Goal: Information Seeking & Learning: Learn about a topic

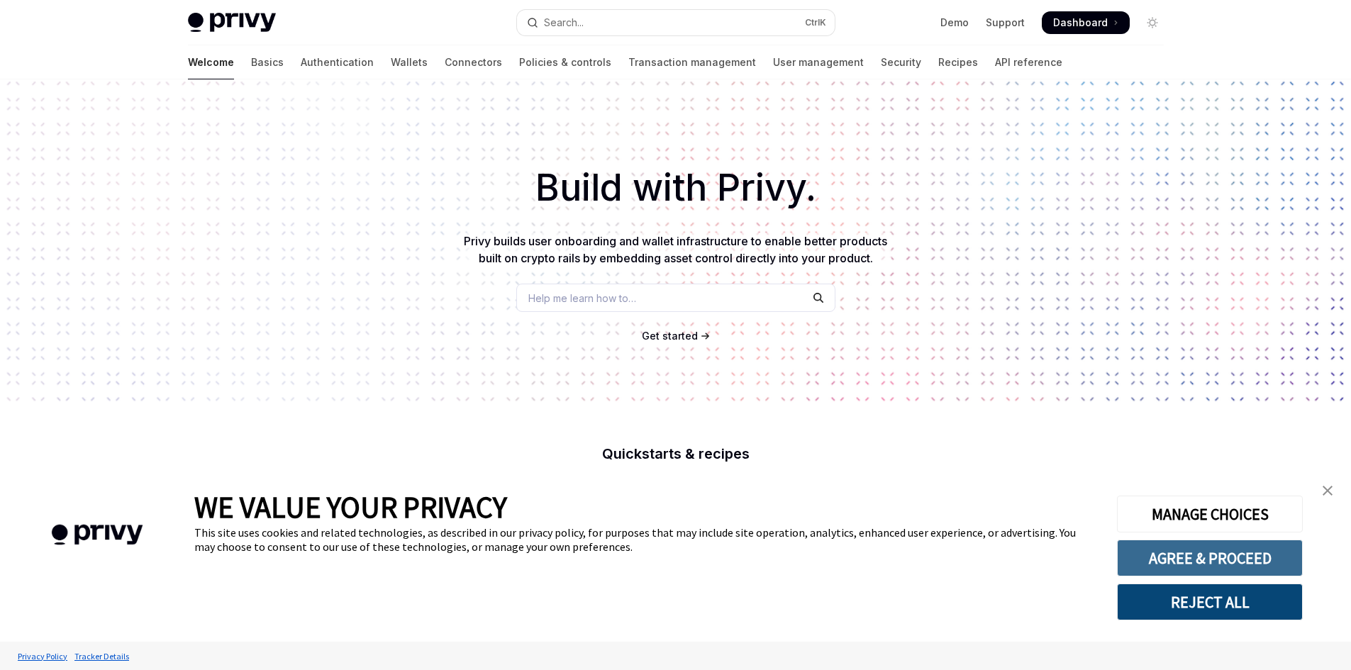
click at [1233, 557] on button "AGREE & PROCEED" at bounding box center [1210, 558] width 186 height 37
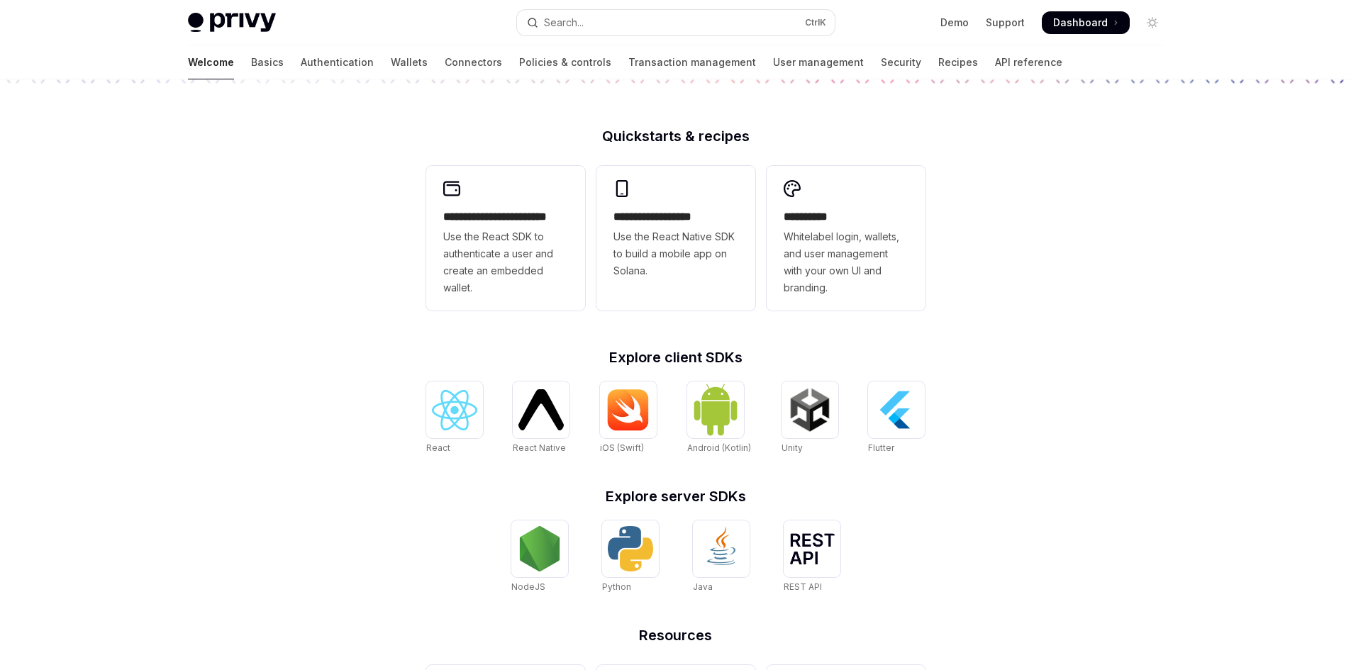
scroll to position [317, 0]
click at [450, 411] on img at bounding box center [454, 411] width 45 height 40
type textarea "*"
click at [523, 554] on img at bounding box center [539, 549] width 45 height 45
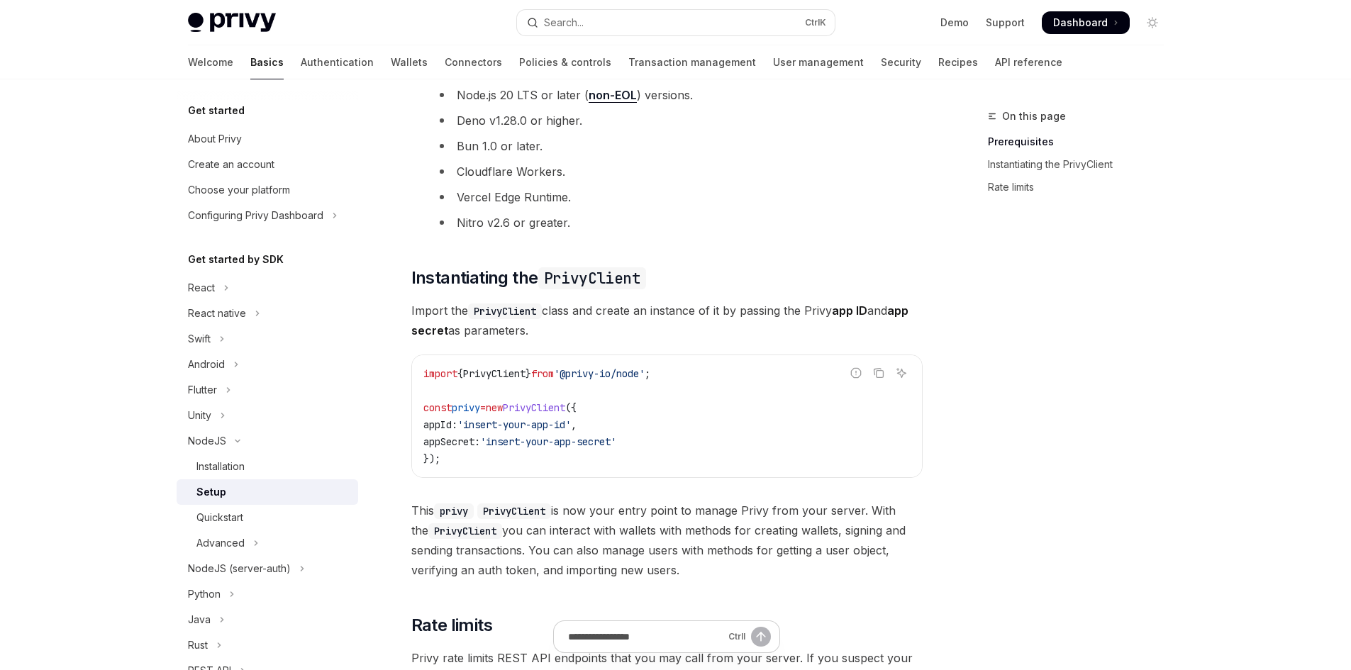
scroll to position [216, 0]
drag, startPoint x: 519, startPoint y: 401, endPoint x: 581, endPoint y: 406, distance: 61.8
click at [577, 406] on span "const privy = new PrivyClient ({" at bounding box center [499, 407] width 153 height 13
click at [565, 406] on span "PrivyClient" at bounding box center [534, 407] width 62 height 13
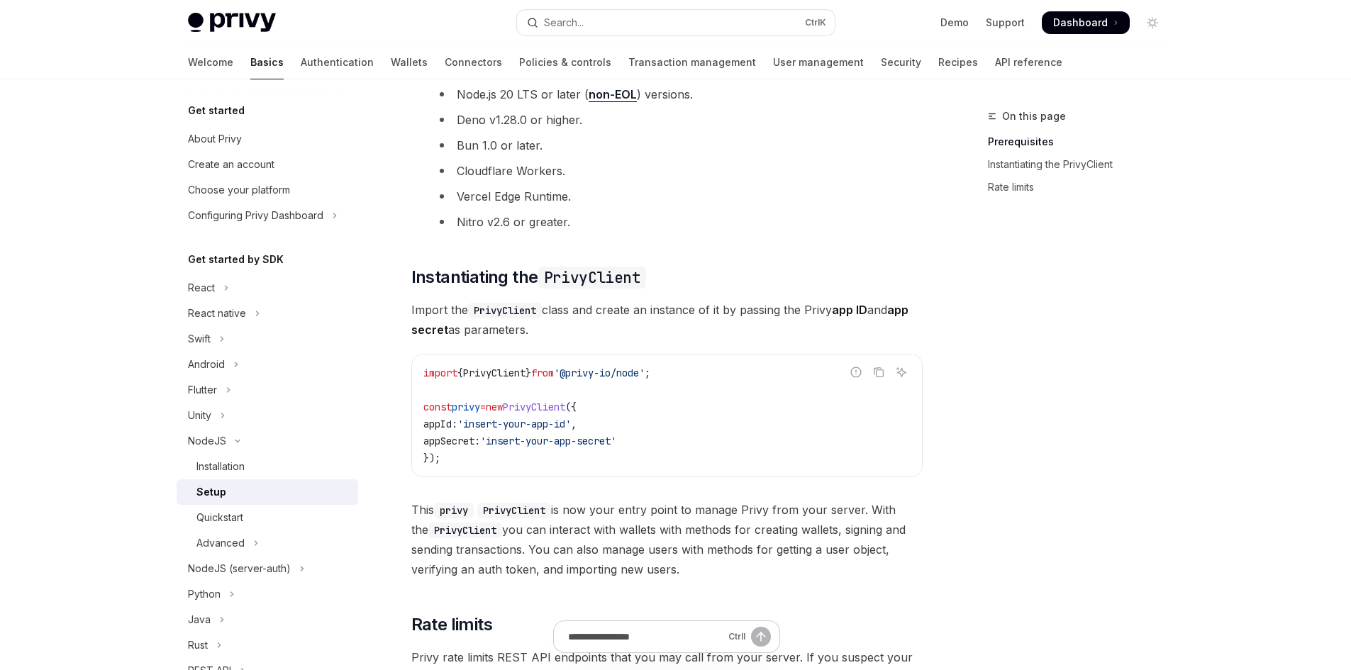
click at [672, 412] on code "import { PrivyClient } from '@privy-io/node' ; const privy = new PrivyClient ({…" at bounding box center [666, 416] width 487 height 102
drag, startPoint x: 672, startPoint y: 412, endPoint x: 730, endPoint y: 398, distance: 59.9
click at [730, 398] on code "import { PrivyClient } from '@privy-io/node' ; const privy = new PrivyClient ({…" at bounding box center [666, 416] width 487 height 102
click at [657, 394] on code "import { PrivyClient } from '@privy-io/node' ; const privy = new PrivyClient ({…" at bounding box center [666, 416] width 487 height 102
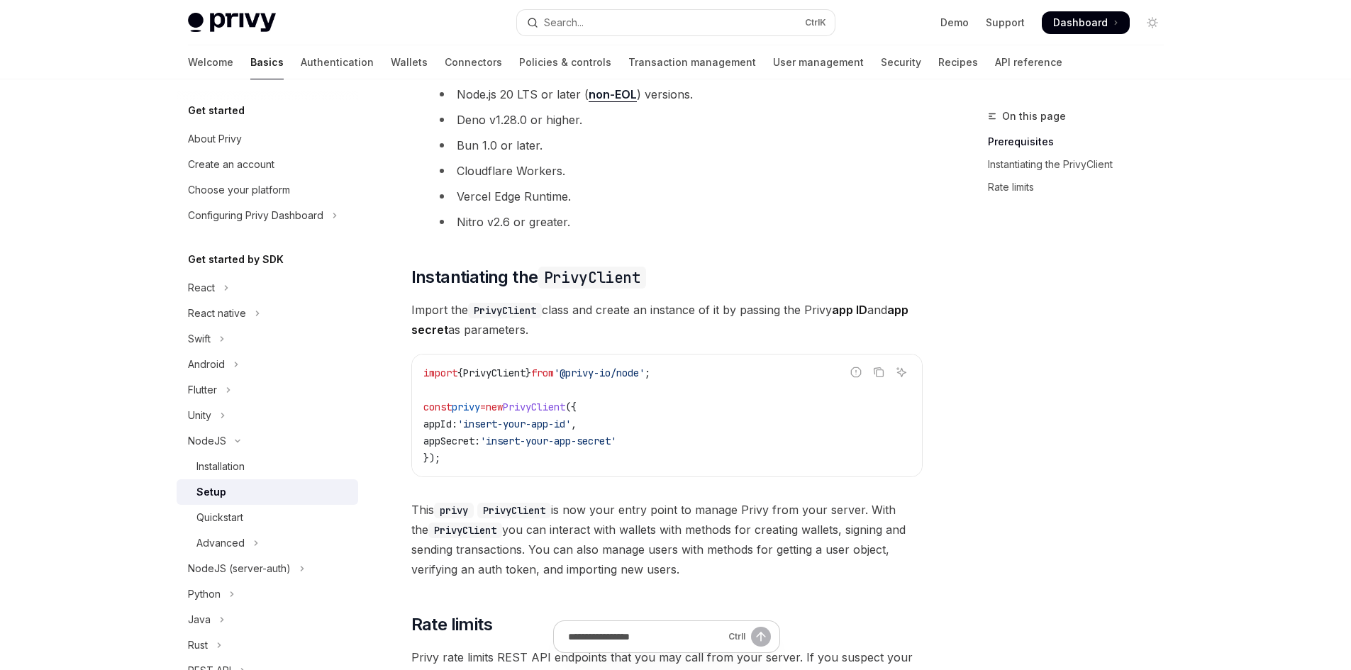
drag, startPoint x: 657, startPoint y: 394, endPoint x: 716, endPoint y: 396, distance: 58.9
click at [716, 396] on code "import { PrivyClient } from '@privy-io/node' ; const privy = new PrivyClient ({…" at bounding box center [666, 416] width 487 height 102
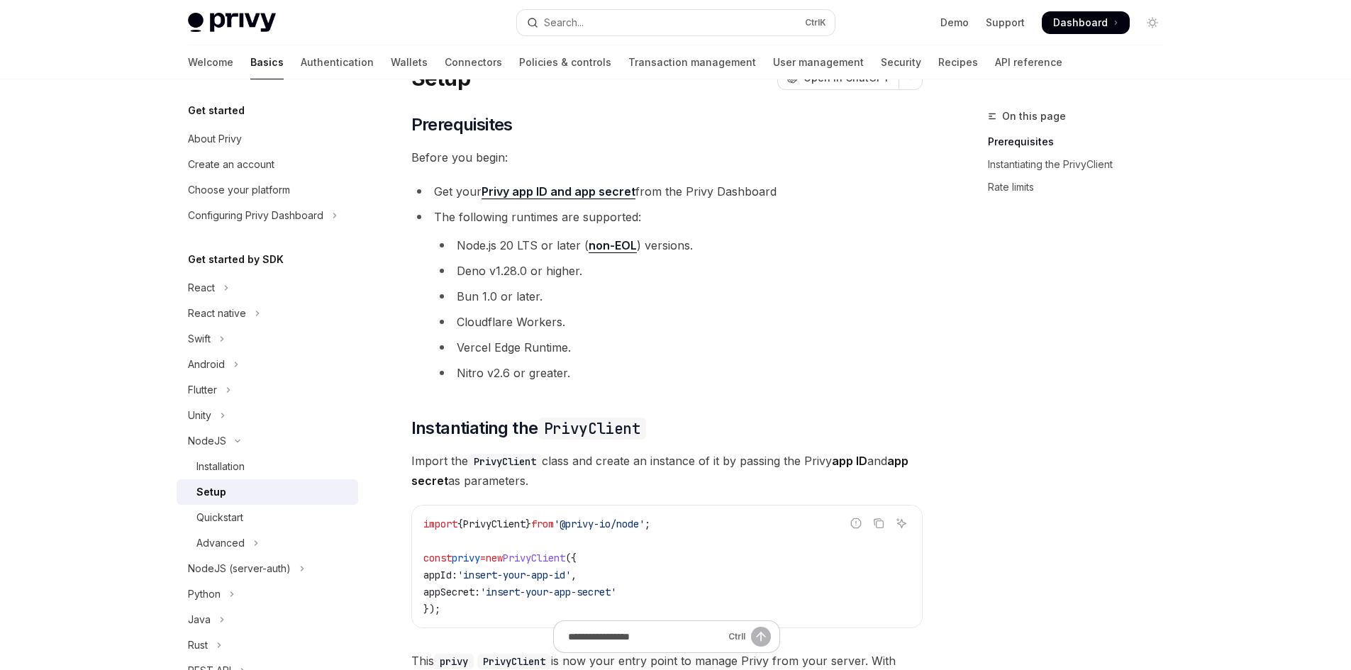
scroll to position [65, 0]
click at [265, 135] on div "About Privy" at bounding box center [269, 138] width 162 height 17
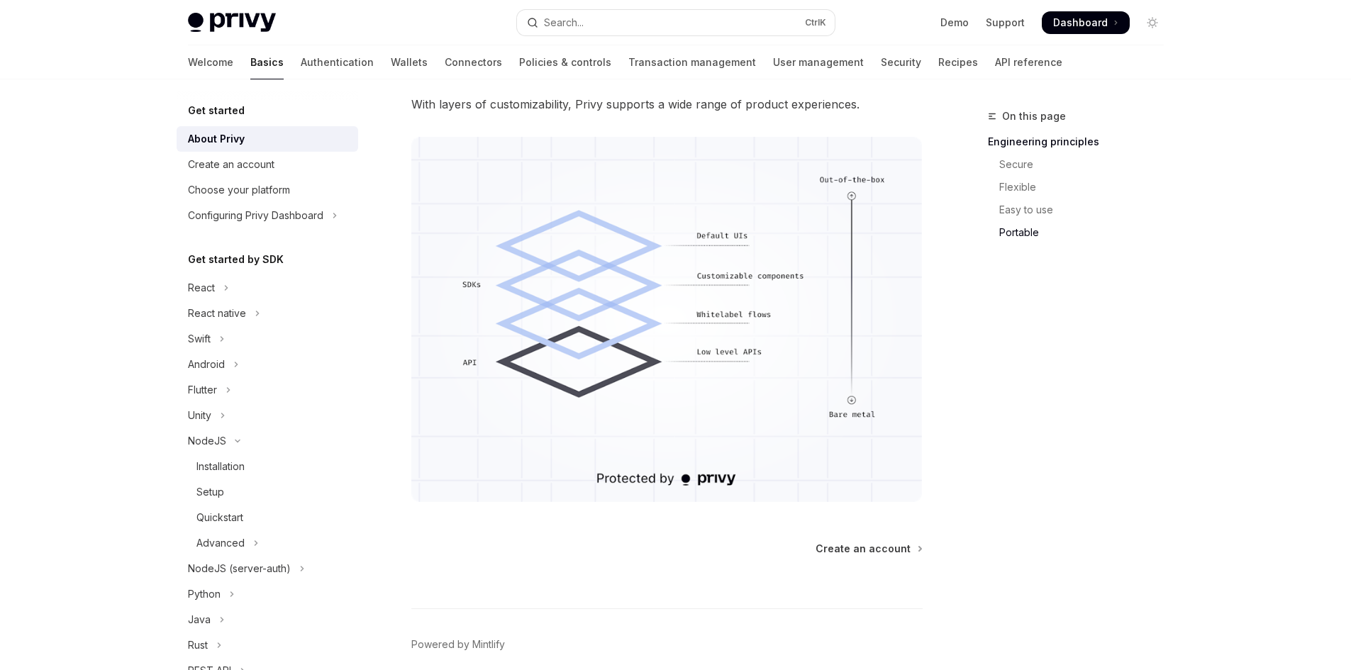
scroll to position [1203, 0]
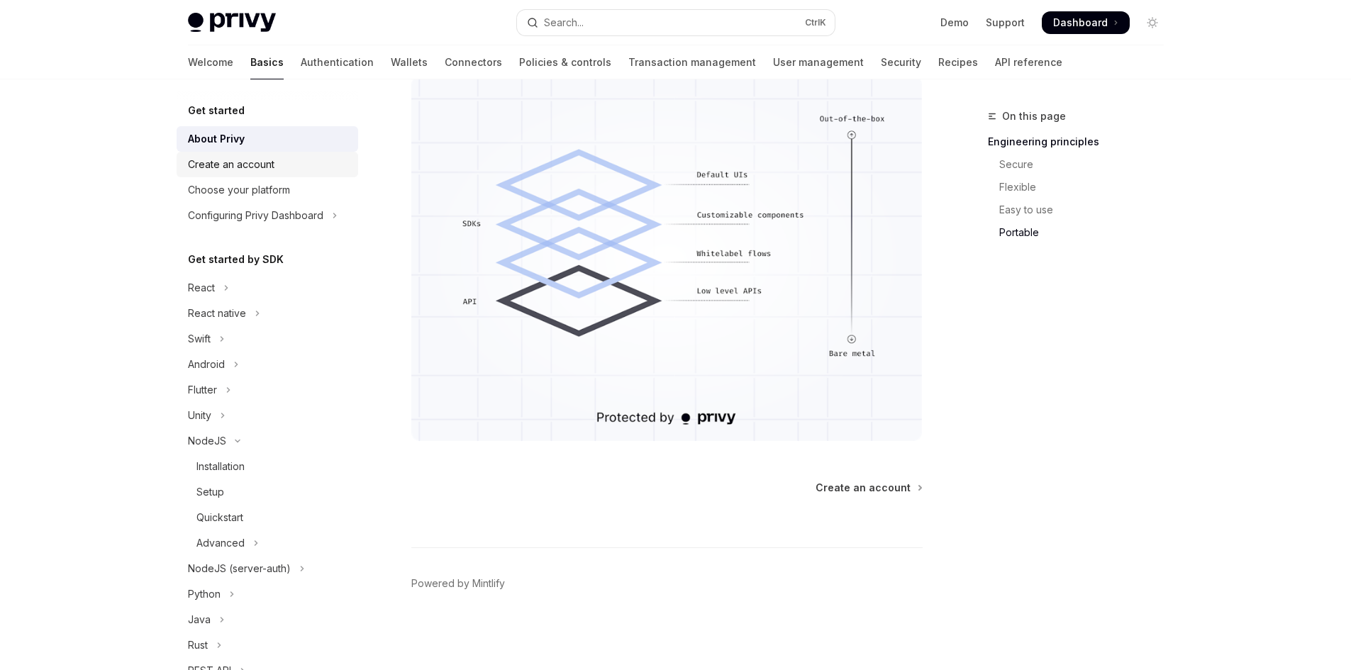
click at [258, 162] on div "Create an account" at bounding box center [231, 164] width 87 height 17
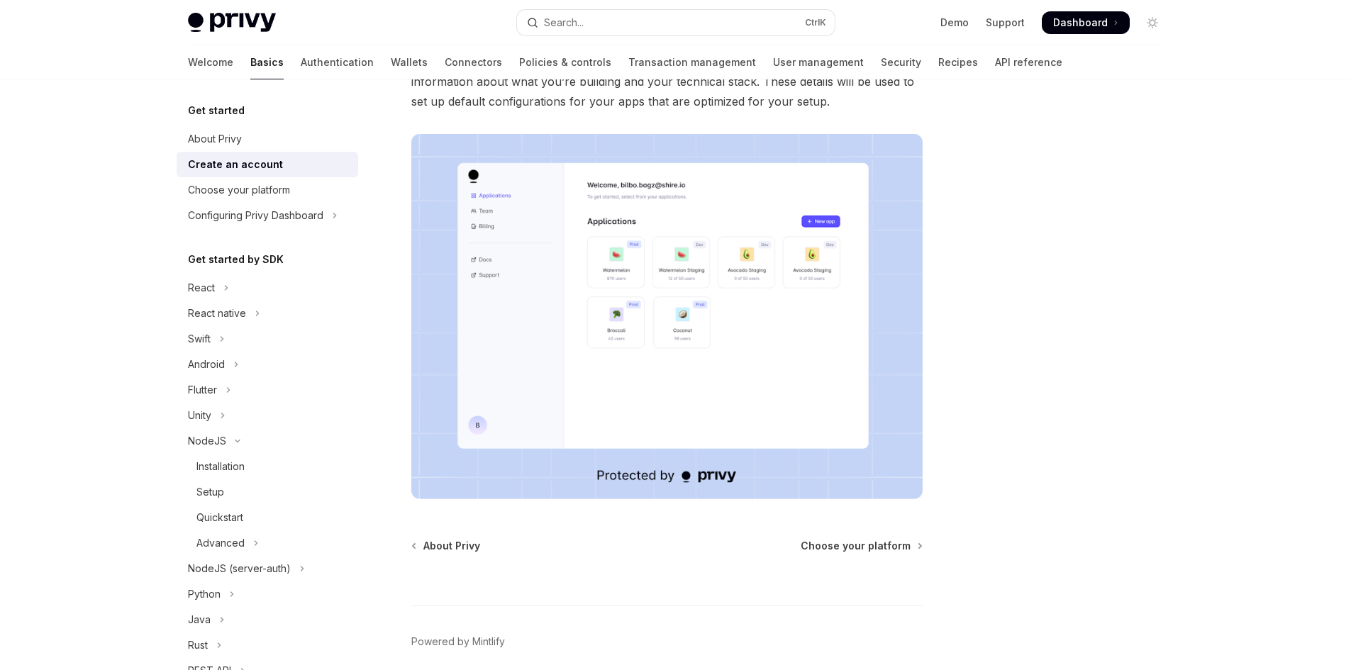
scroll to position [182, 0]
click at [218, 494] on div "Setup" at bounding box center [210, 492] width 28 height 17
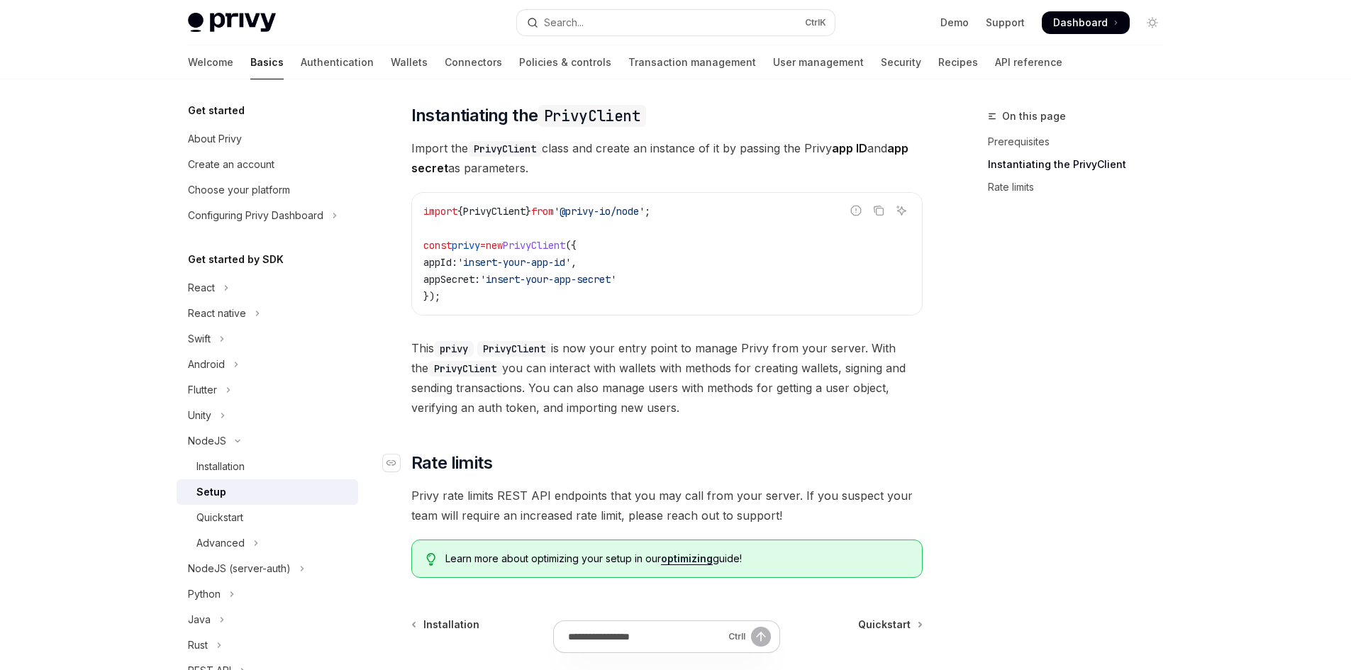
scroll to position [379, 0]
click at [213, 516] on div "Quickstart" at bounding box center [219, 517] width 47 height 17
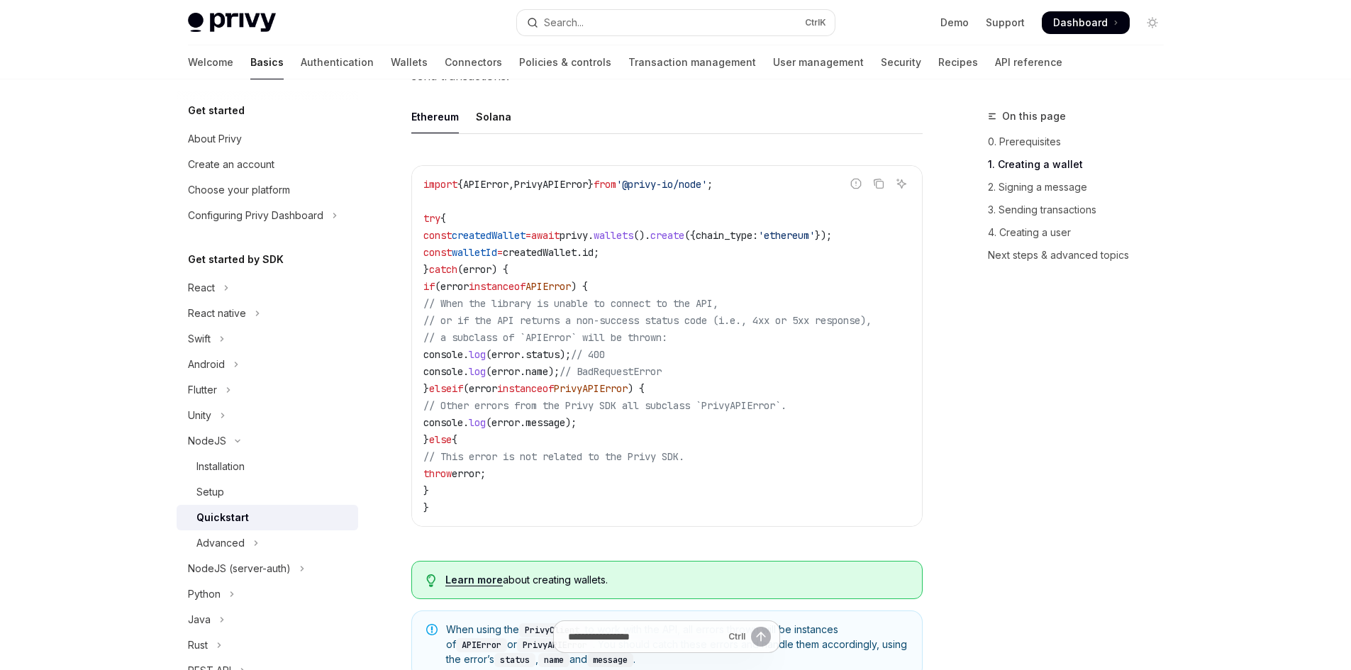
scroll to position [408, 0]
drag, startPoint x: 594, startPoint y: 335, endPoint x: 740, endPoint y: 335, distance: 146.1
click at [740, 335] on code "import { APIError , PrivyAPIError } from '@privy-io/node' ; try { const created…" at bounding box center [666, 345] width 487 height 340
click at [667, 332] on span "// a subclass of `APIError` will be thrown:" at bounding box center [545, 336] width 244 height 13
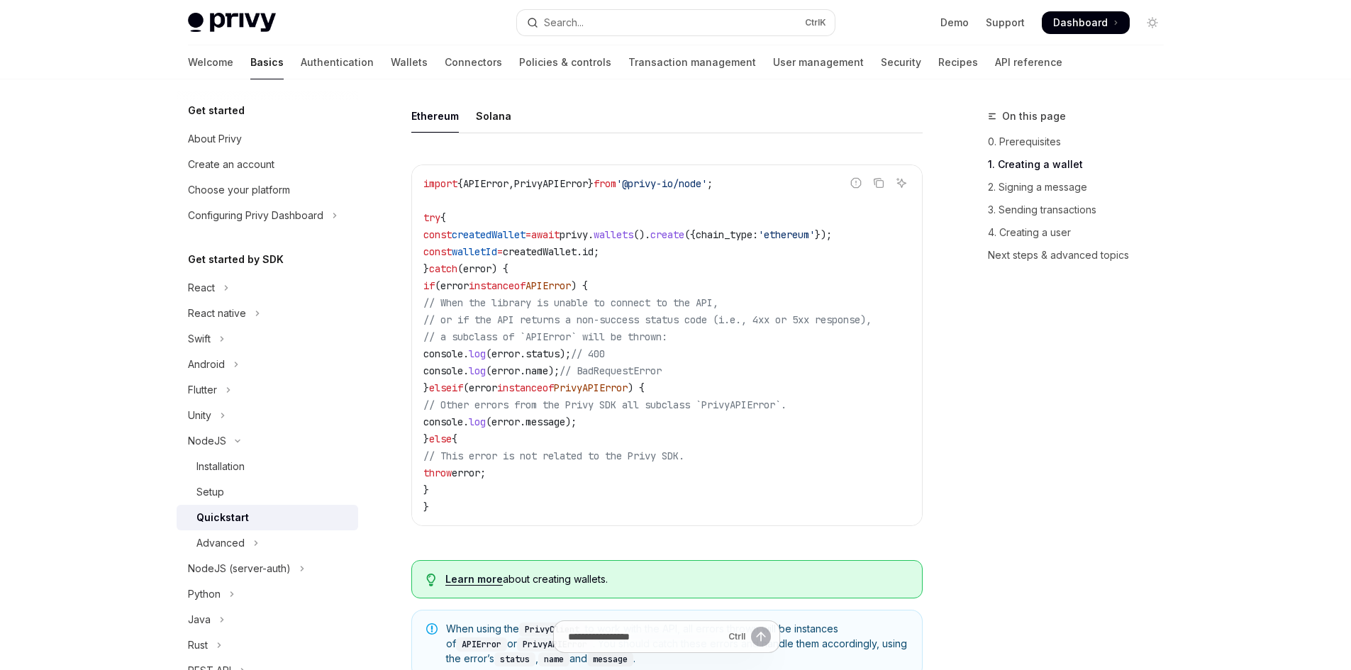
click at [708, 394] on code "import { APIError , PrivyAPIError } from '@privy-io/node' ; try { const created…" at bounding box center [666, 345] width 487 height 340
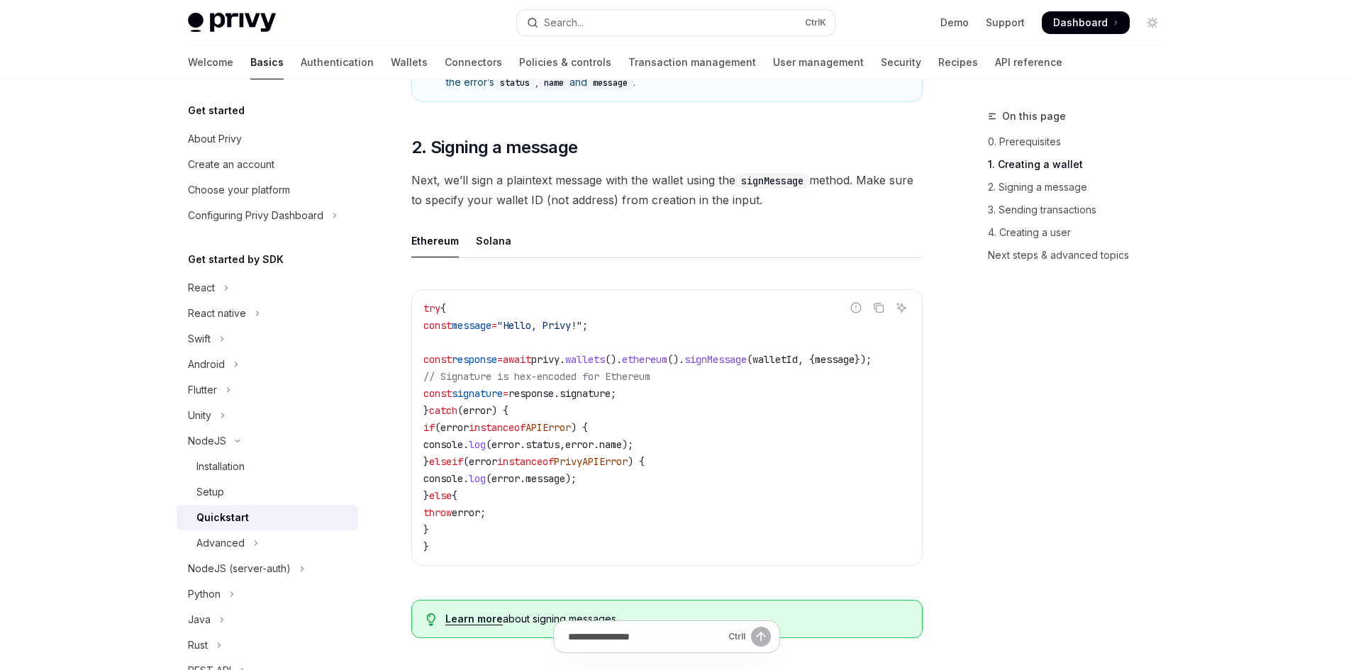
scroll to position [984, 0]
drag, startPoint x: 559, startPoint y: 396, endPoint x: 697, endPoint y: 392, distance: 138.4
click at [697, 392] on code "try { const message = "Hello, Privy!" ; const response = await privy . wallets …" at bounding box center [666, 428] width 487 height 255
click at [747, 367] on span "signMessage" at bounding box center [715, 360] width 62 height 13
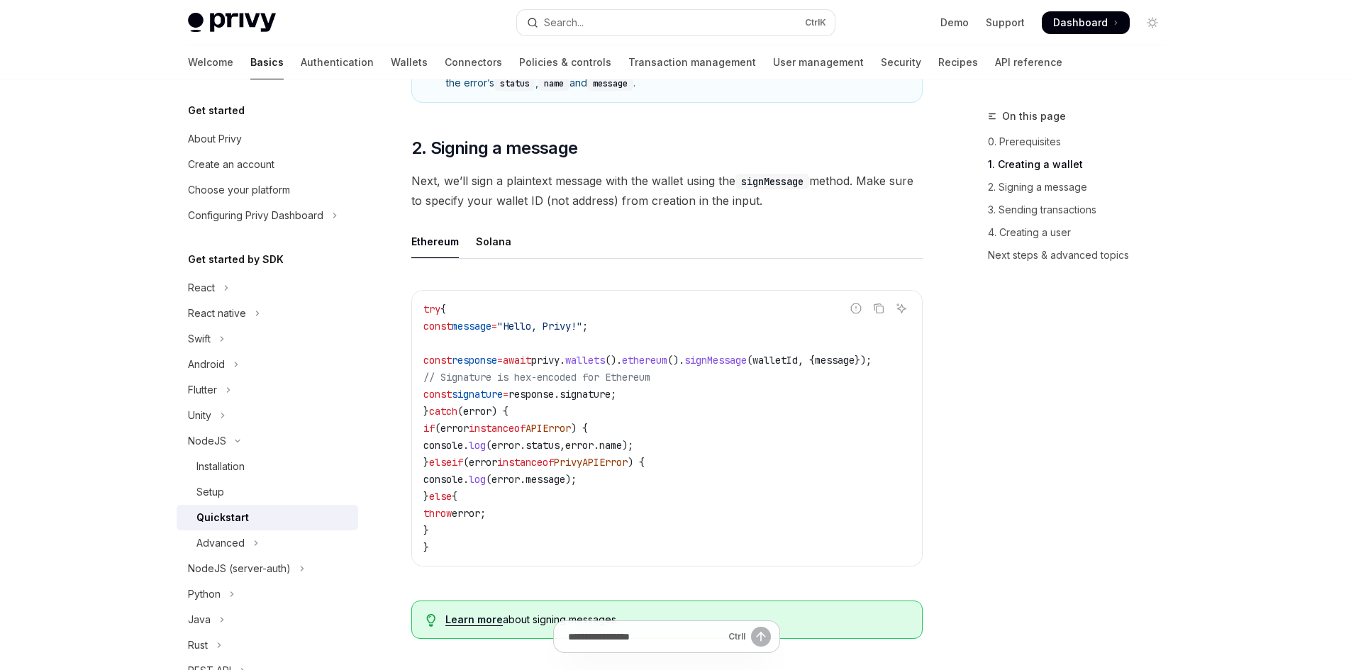
click at [747, 367] on span "signMessage" at bounding box center [715, 360] width 62 height 13
copy code "const response = await privy . wallets (). ethereum (). signMessage ( walletId …"
click at [747, 367] on span "signMessage" at bounding box center [715, 360] width 62 height 13
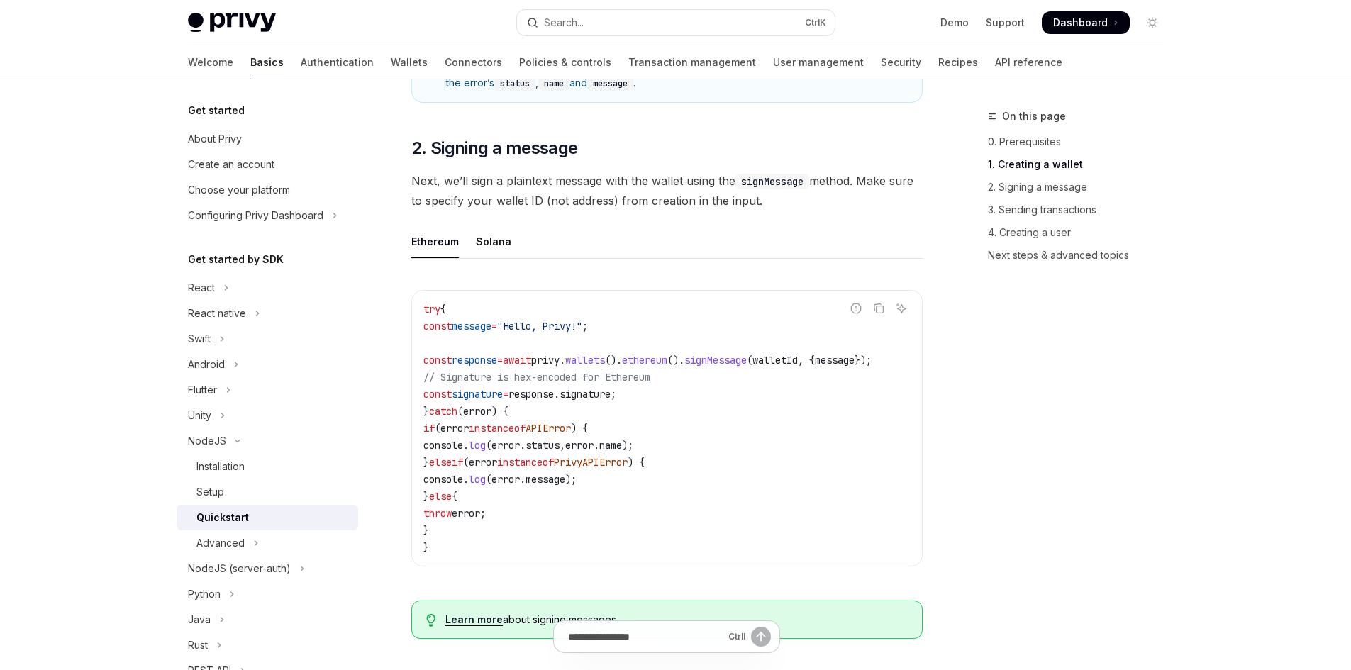
click at [747, 367] on span "signMessage" at bounding box center [715, 360] width 62 height 13
copy span "signMessage"
click at [647, 503] on code "try { const message = "Hello, Privy!" ; const response = await privy . wallets …" at bounding box center [666, 428] width 487 height 255
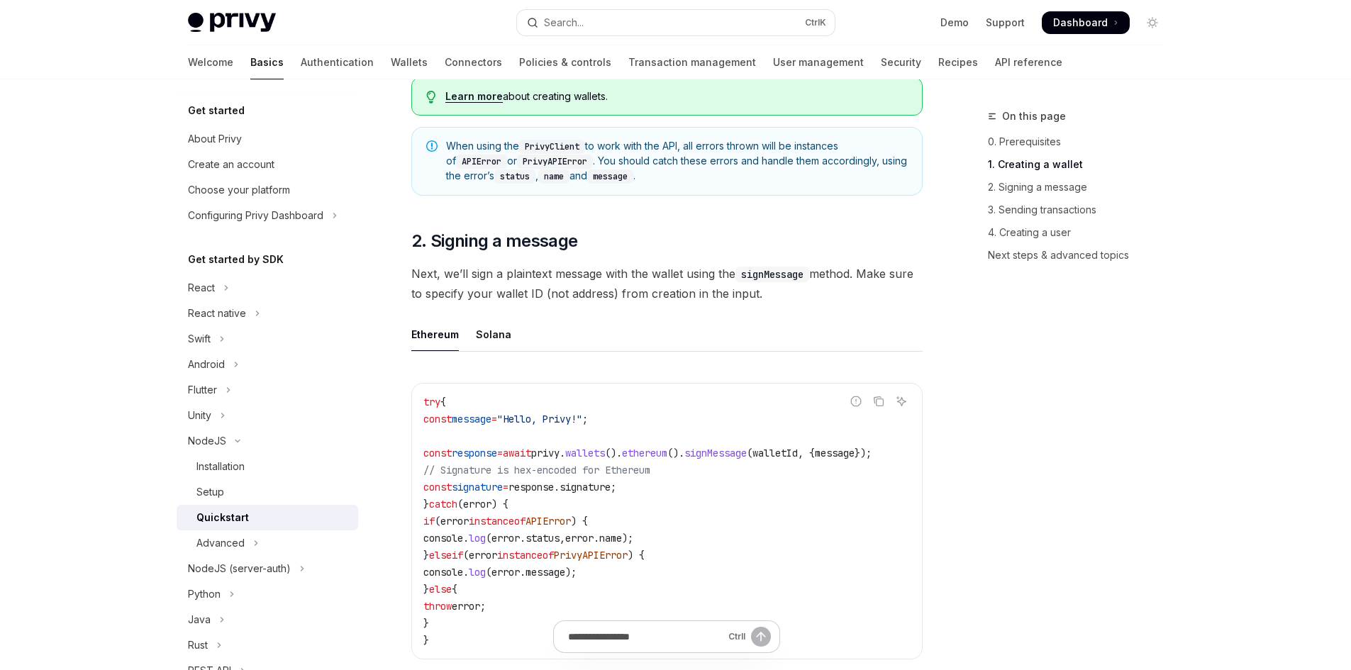
scroll to position [862, 0]
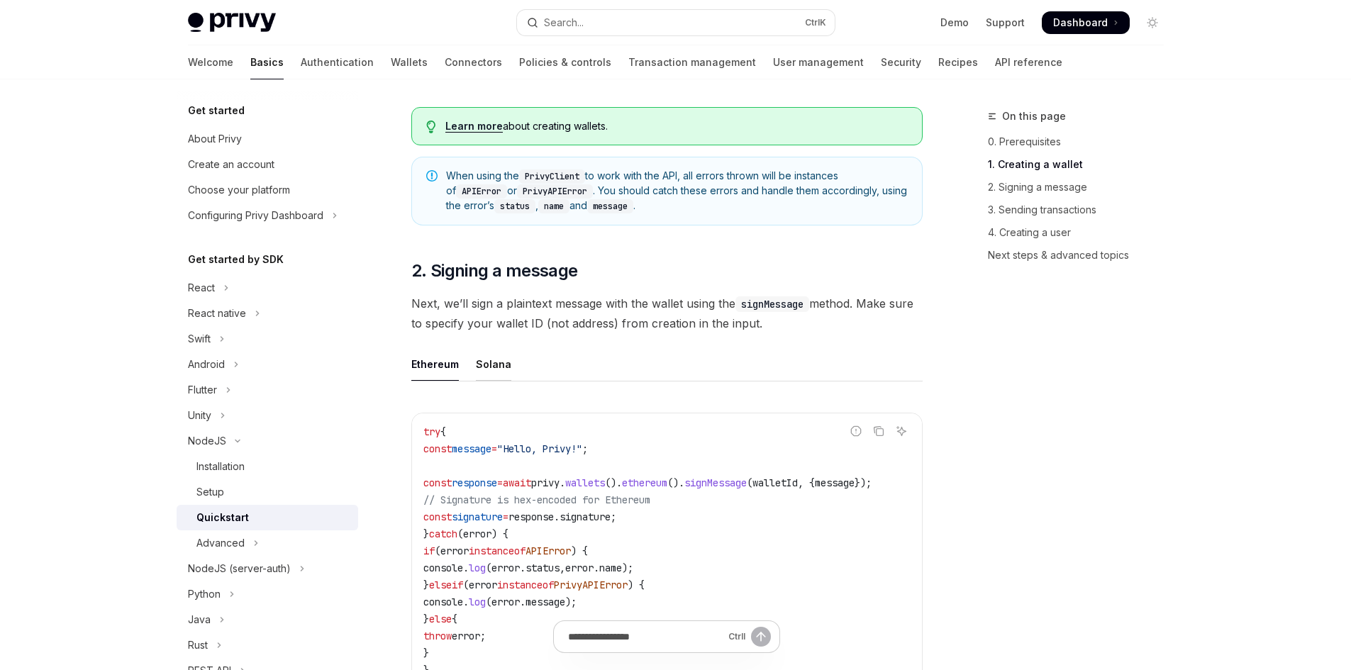
click at [494, 368] on div "Solana" at bounding box center [493, 364] width 35 height 33
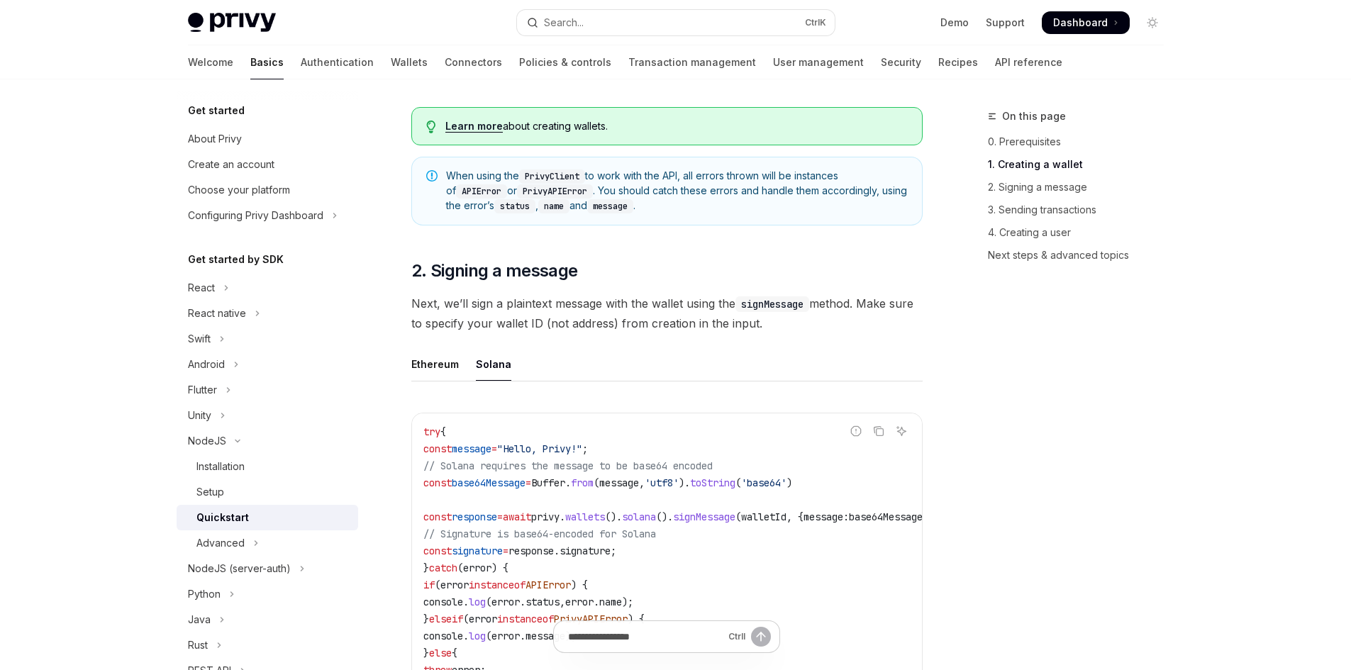
scroll to position [1074, 0]
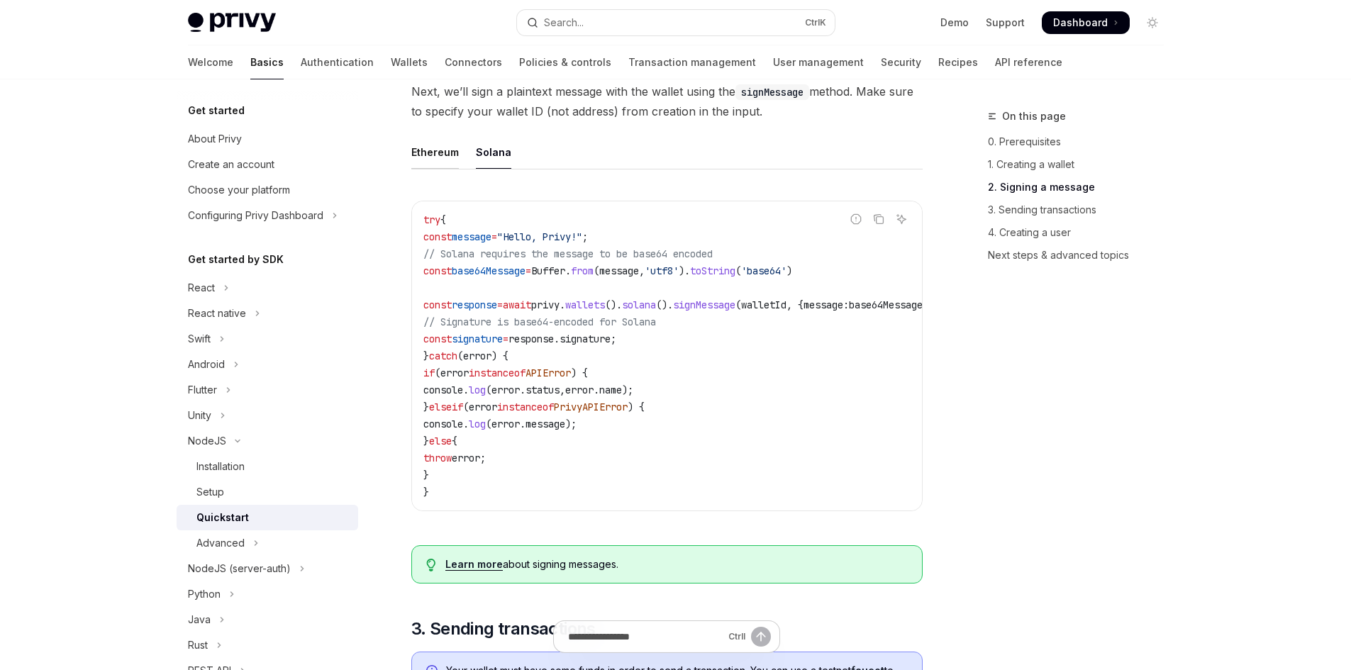
click at [445, 154] on div "Ethereum" at bounding box center [435, 151] width 48 height 33
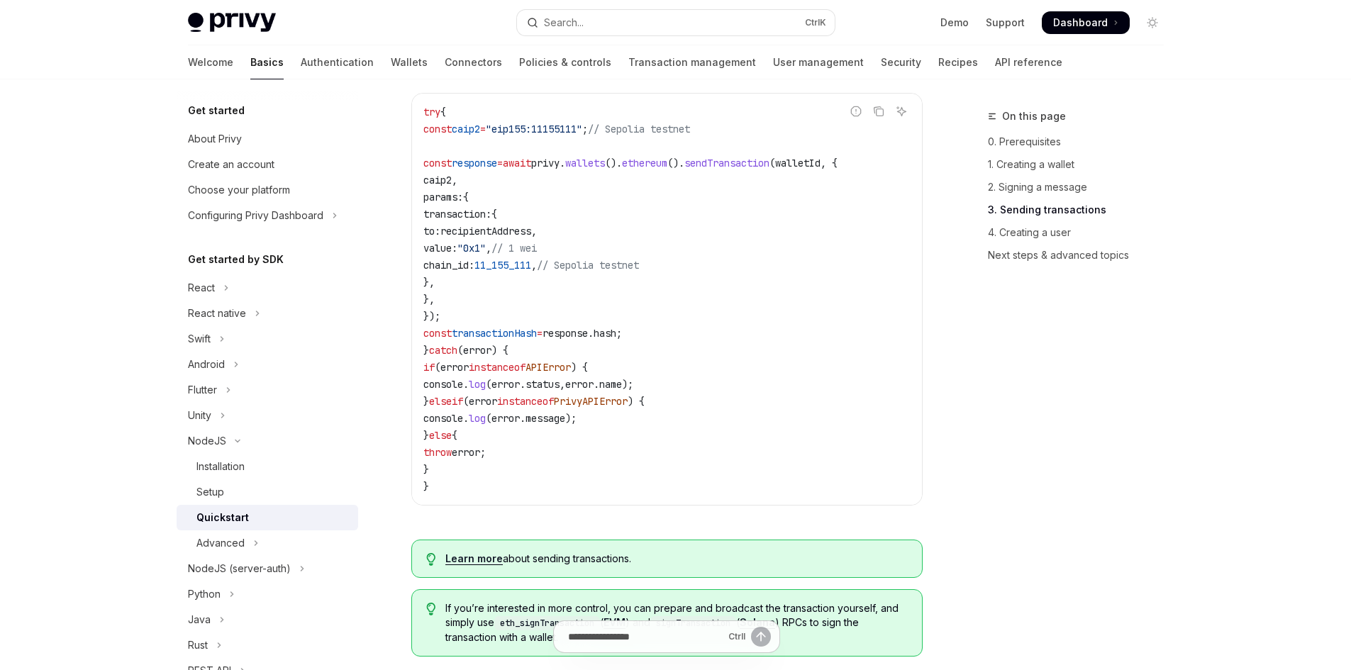
scroll to position [1891, 0]
drag, startPoint x: 748, startPoint y: 273, endPoint x: 828, endPoint y: 315, distance: 90.4
click at [828, 315] on code "try { const caip2 = "eip155:11155111" ; // Sepolia testnet const response = awa…" at bounding box center [666, 300] width 487 height 391
click at [867, 284] on code "try { const caip2 = "eip155:11155111" ; // Sepolia testnet const response = awa…" at bounding box center [666, 300] width 487 height 391
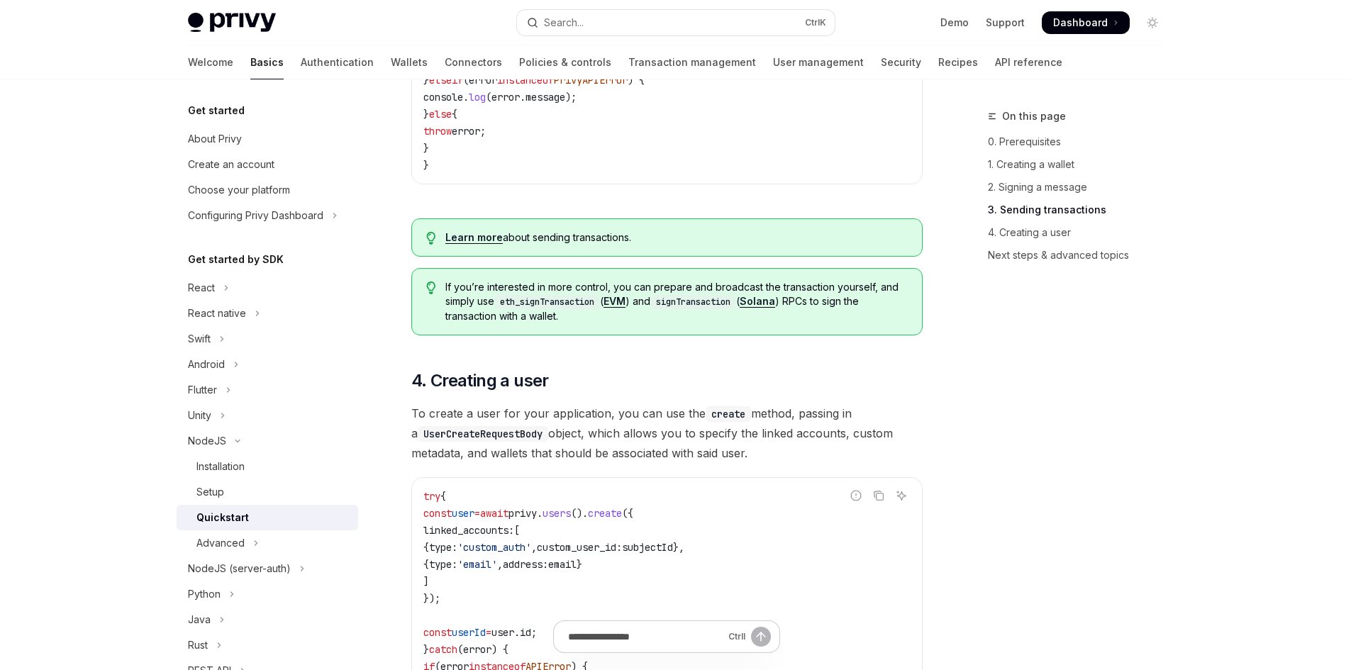
scroll to position [2117, 0]
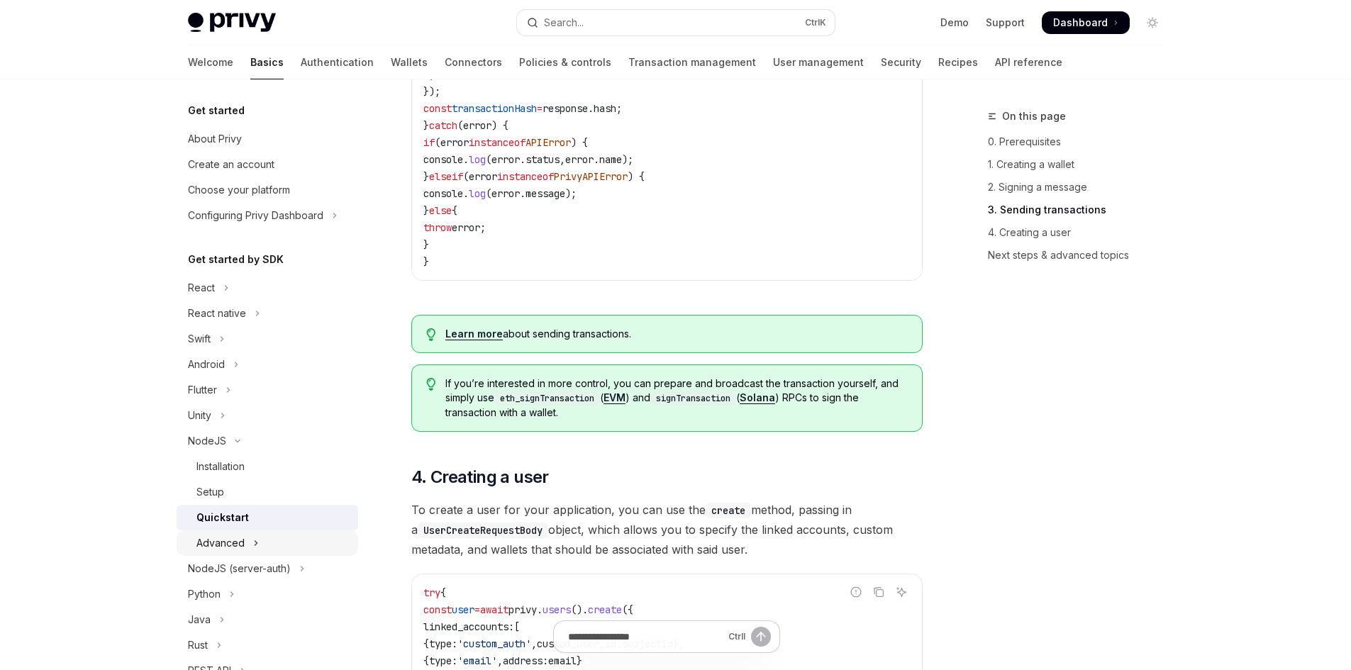
click at [253, 544] on icon "Toggle Advanced section" at bounding box center [256, 543] width 6 height 17
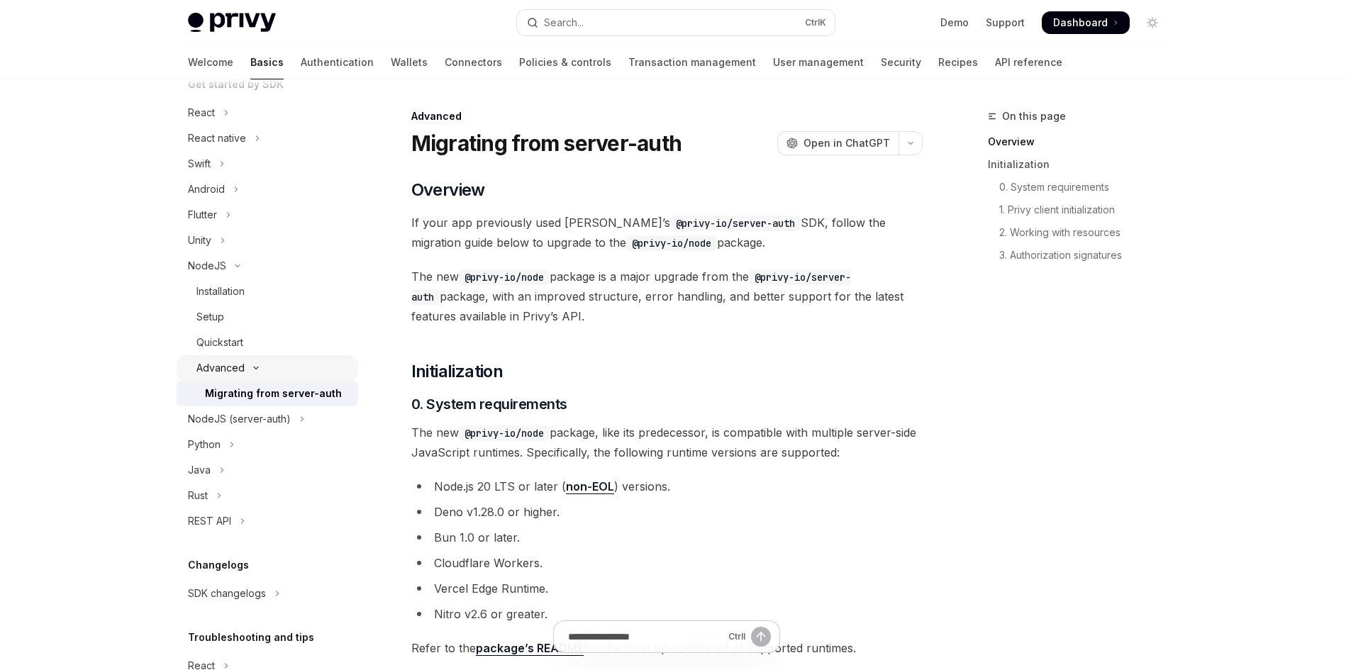
scroll to position [177, 0]
click at [289, 418] on div "NodeJS (server-auth)" at bounding box center [239, 417] width 103 height 17
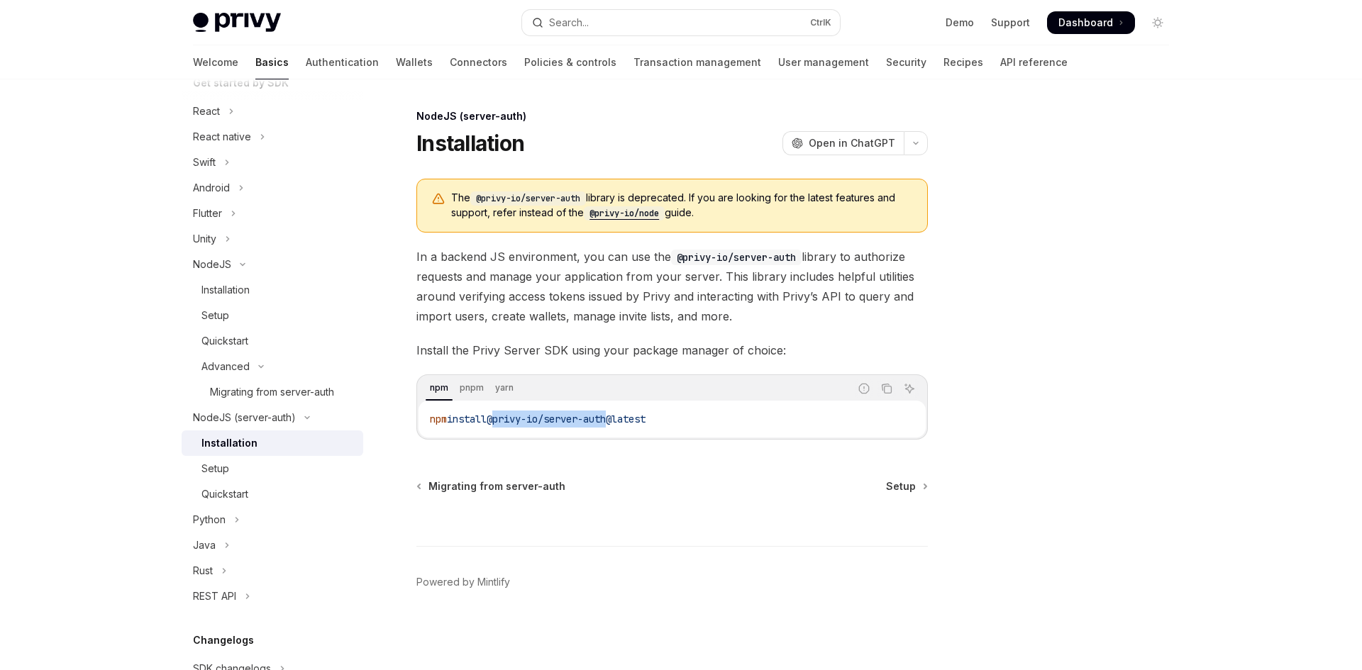
drag, startPoint x: 623, startPoint y: 421, endPoint x: 501, endPoint y: 410, distance: 122.5
click at [501, 410] on div "npm install @privy-io/server-auth@latest" at bounding box center [671, 419] width 507 height 37
copy span "@privy-io/server-aut"
click at [575, 168] on div "NodeJS (server-auth) Installation OpenAI Open in ChatGPT OpenAI Open in ChatGPT…" at bounding box center [539, 389] width 783 height 562
drag, startPoint x: 575, startPoint y: 168, endPoint x: 711, endPoint y: 145, distance: 138.0
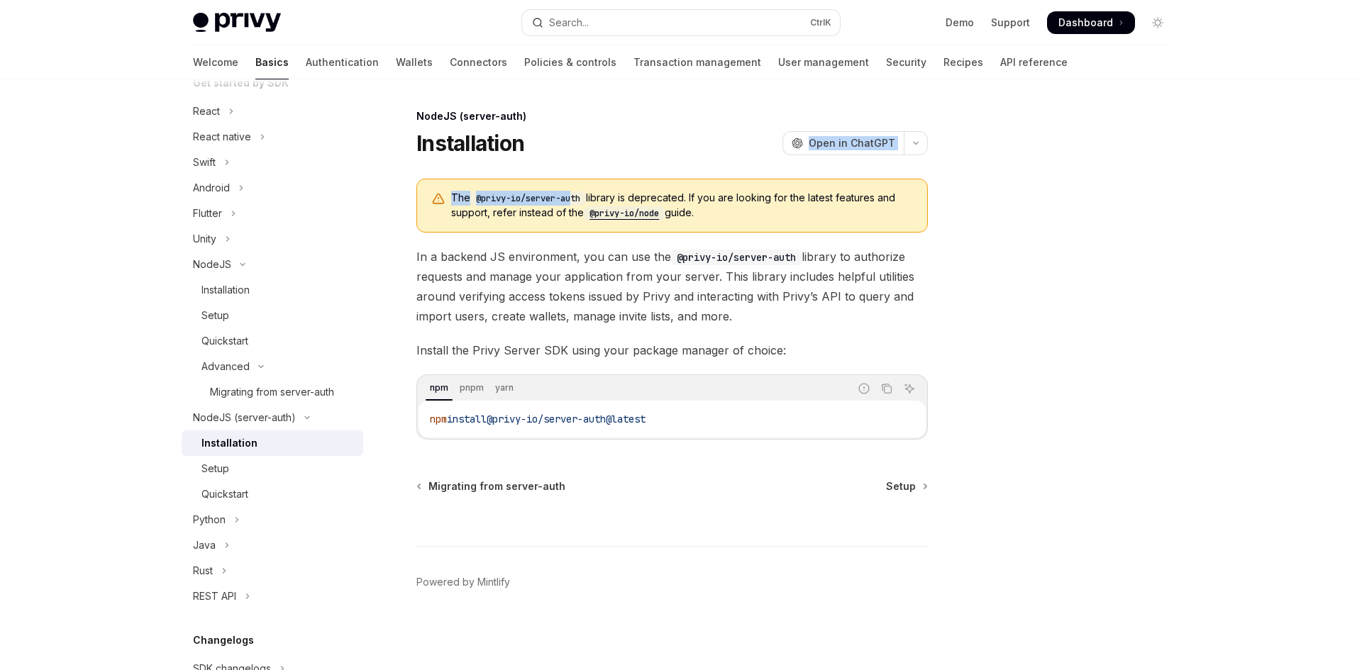
click at [711, 145] on div "NodeJS (server-auth) Installation OpenAI Open in ChatGPT OpenAI Open in ChatGPT…" at bounding box center [539, 389] width 783 height 562
click at [1052, 266] on div at bounding box center [1072, 389] width 216 height 562
drag, startPoint x: 1052, startPoint y: 266, endPoint x: 1159, endPoint y: 240, distance: 110.3
click at [1159, 240] on div at bounding box center [1072, 389] width 216 height 562
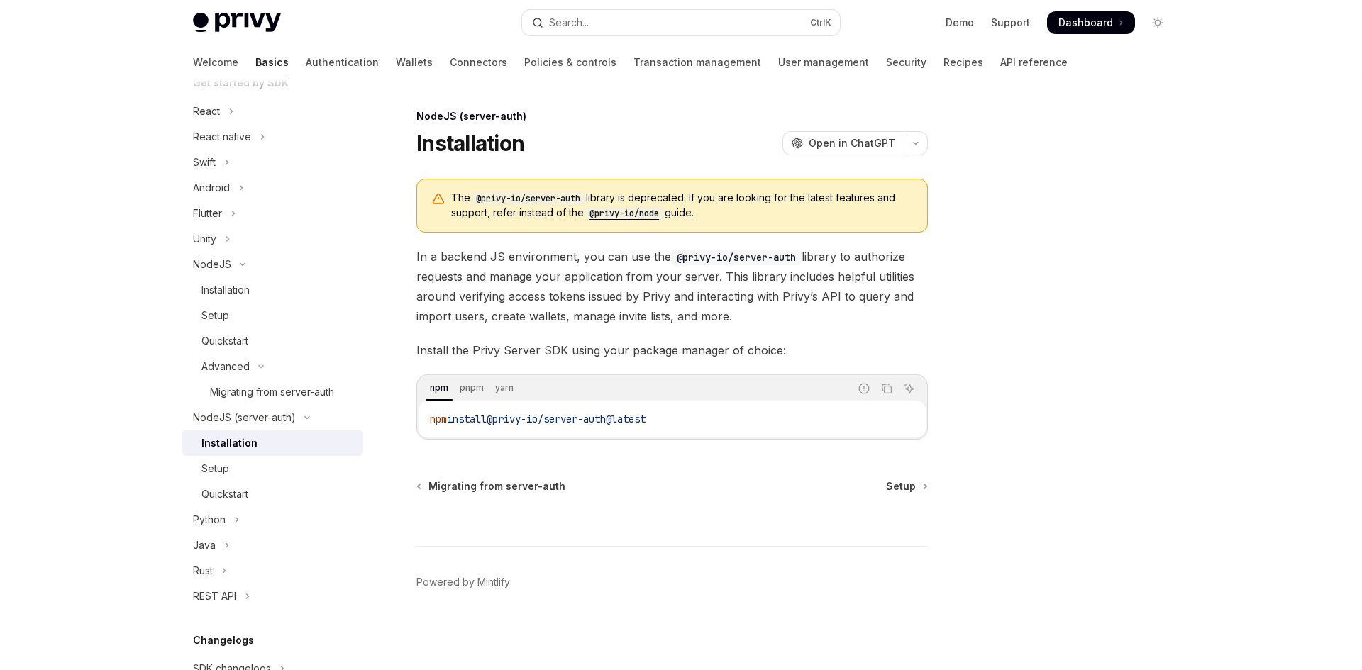
drag, startPoint x: 1159, startPoint y: 240, endPoint x: 1175, endPoint y: 243, distance: 16.7
click at [1175, 243] on div at bounding box center [1072, 389] width 216 height 562
drag, startPoint x: 672, startPoint y: 213, endPoint x: 587, endPoint y: 206, distance: 84.6
click at [587, 206] on span "The @privy-io/server-auth library is deprecated. If you are looking for the lat…" at bounding box center [682, 206] width 462 height 30
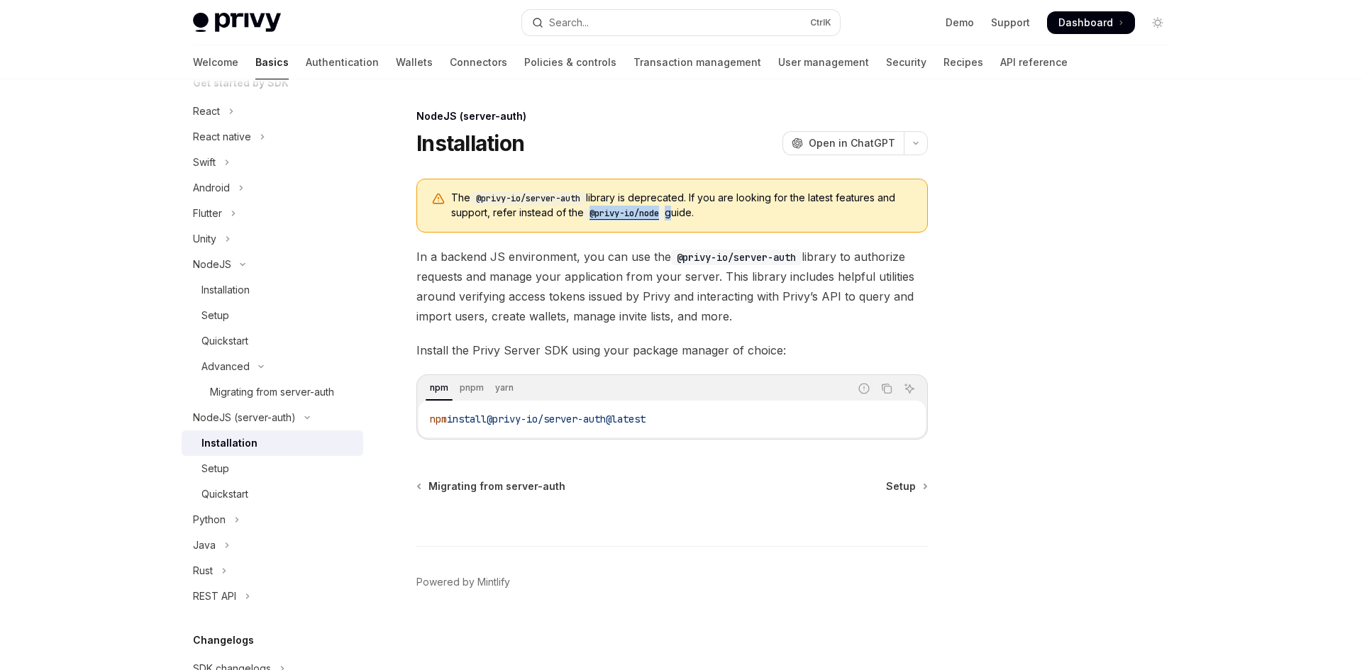
copy span "@privy-io/node"
drag, startPoint x: 1076, startPoint y: 312, endPoint x: 1263, endPoint y: 316, distance: 187.3
click at [1263, 316] on div "Skip to main content Privy Docs home page Search... Ctrl K Demo Support Dashboa…" at bounding box center [681, 335] width 1362 height 670
click at [241, 472] on div "Setup" at bounding box center [277, 468] width 153 height 17
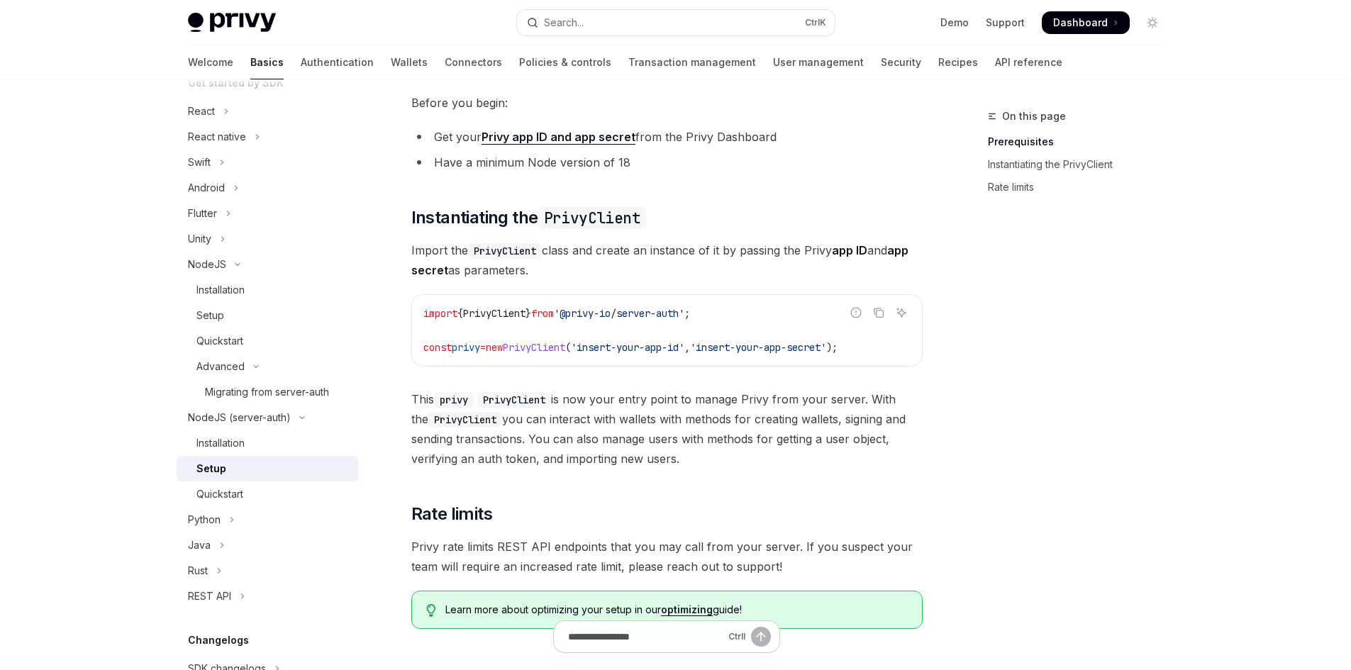
scroll to position [207, 0]
click at [565, 354] on span "PrivyClient" at bounding box center [534, 348] width 62 height 13
copy span "PrivyClient"
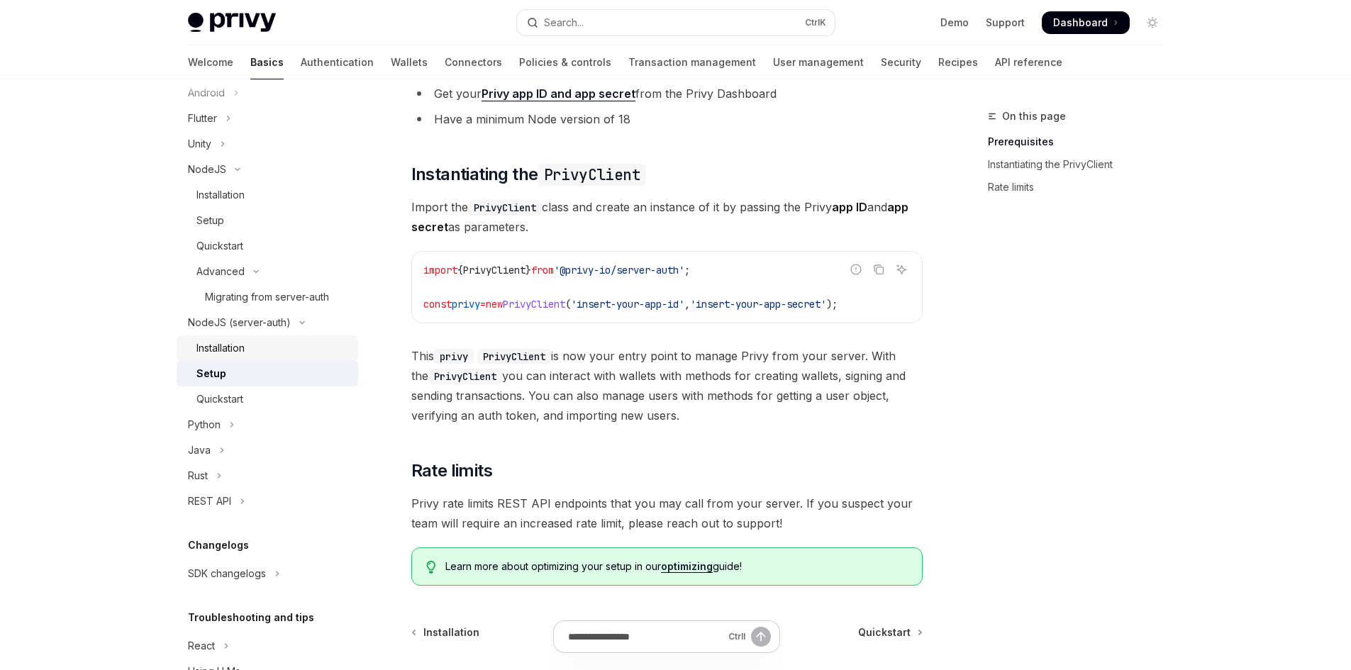
scroll to position [272, 0]
click at [218, 401] on div "Quickstart" at bounding box center [219, 398] width 47 height 17
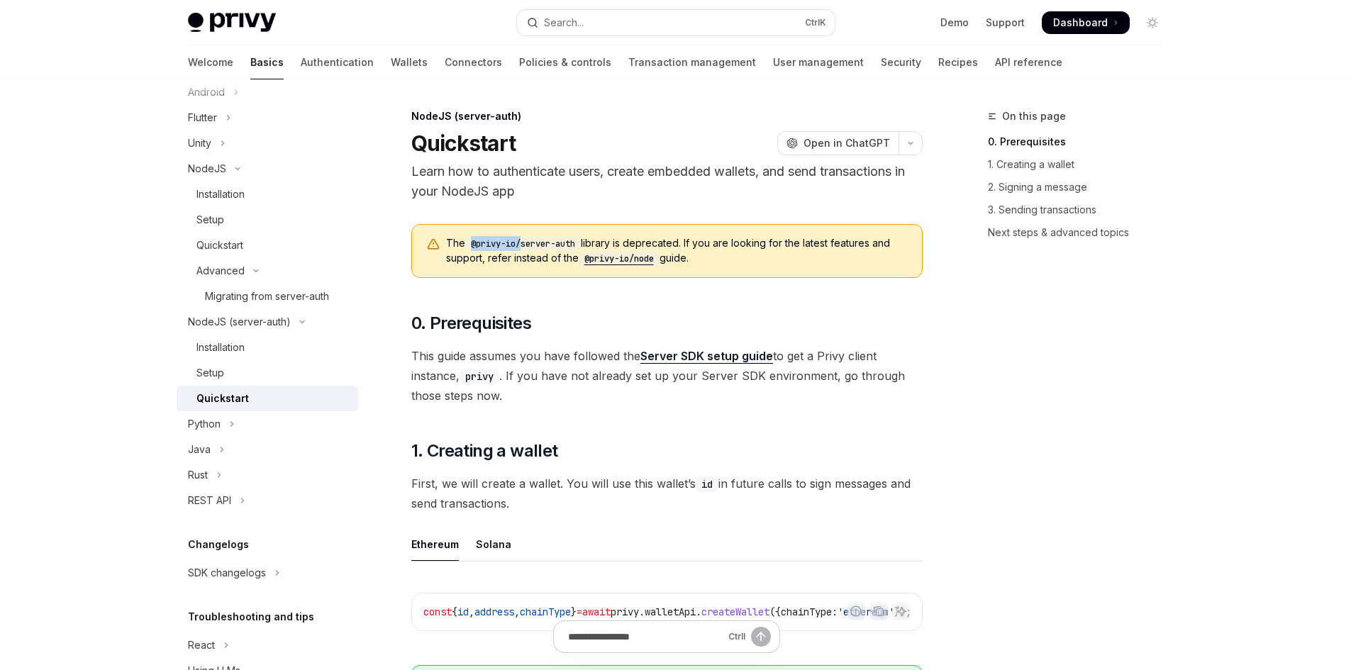
drag, startPoint x: 468, startPoint y: 248, endPoint x: 523, endPoint y: 247, distance: 55.3
click at [523, 247] on code "@privy-io/server-auth" at bounding box center [523, 244] width 116 height 14
copy code "@privy-io/"
click at [416, 15] on div "Privy Docs home page" at bounding box center [347, 23] width 318 height 20
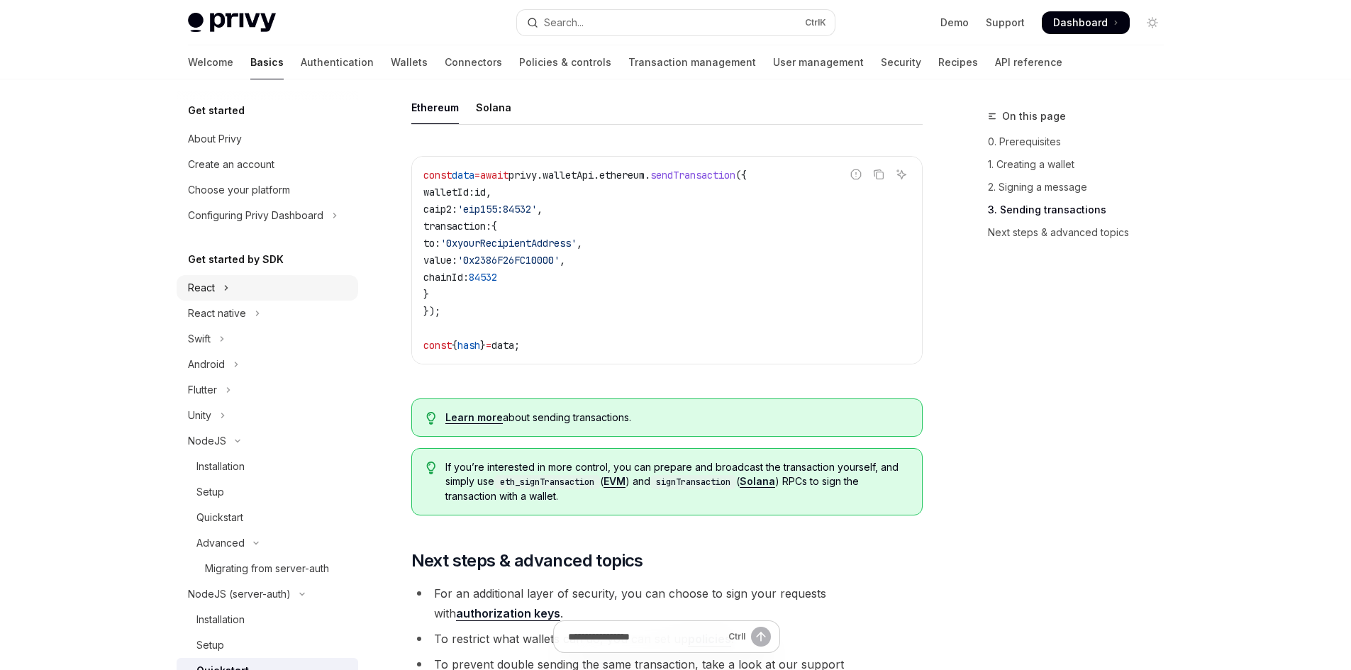
click at [224, 284] on icon "Toggle React section" at bounding box center [226, 287] width 6 height 17
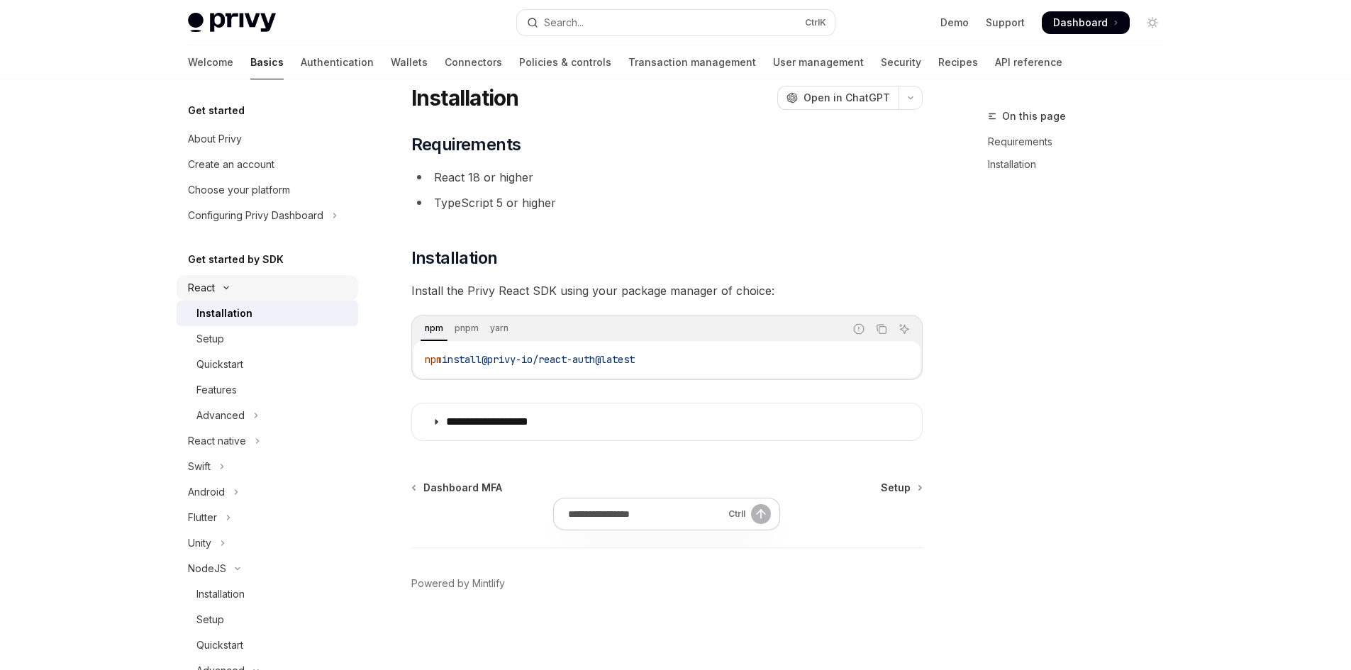
scroll to position [45, 0]
click at [248, 413] on button "Advanced" at bounding box center [268, 416] width 182 height 26
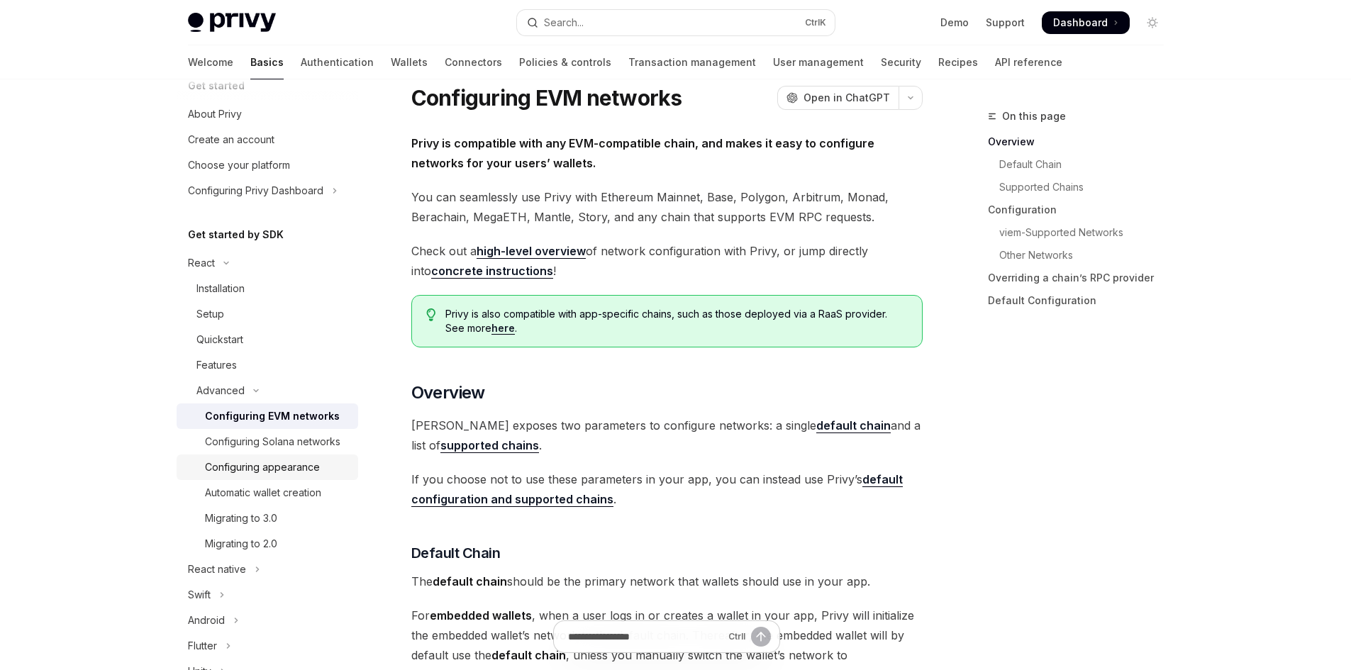
scroll to position [26, 0]
click at [290, 450] on div "Configuring Solana networks" at bounding box center [272, 441] width 135 height 17
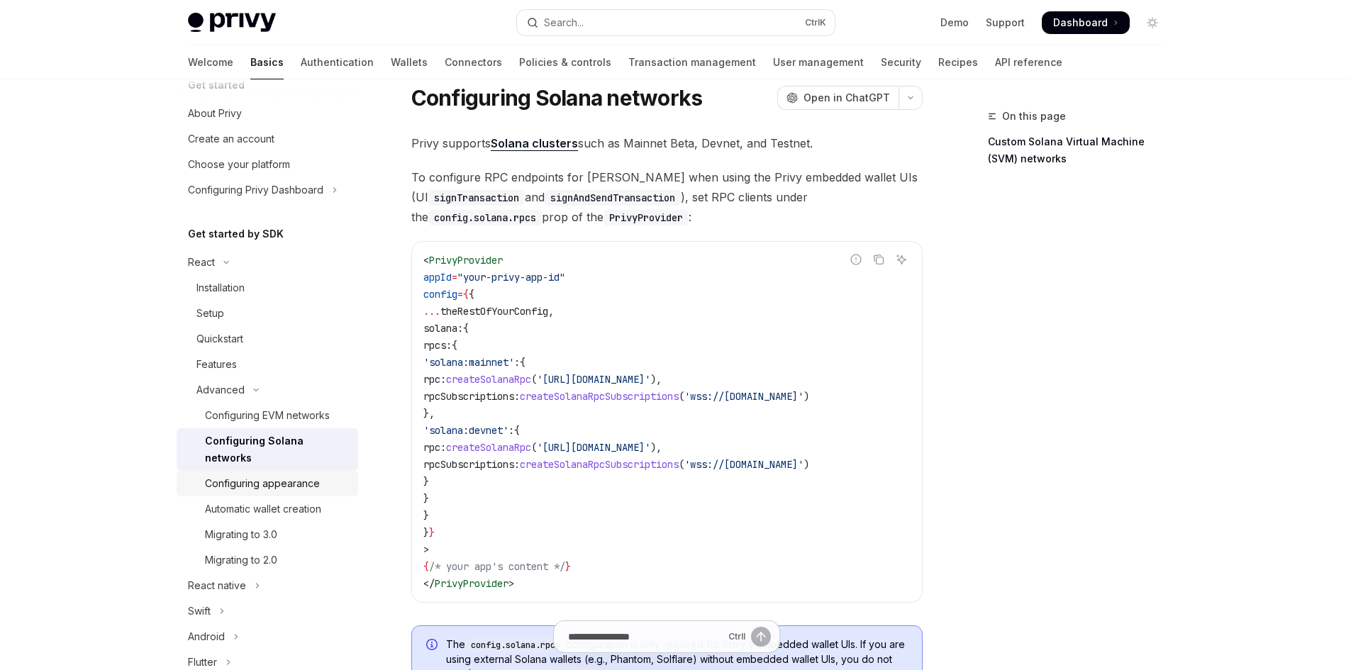
click at [299, 482] on div "Configuring appearance" at bounding box center [262, 483] width 115 height 17
type textarea "*"
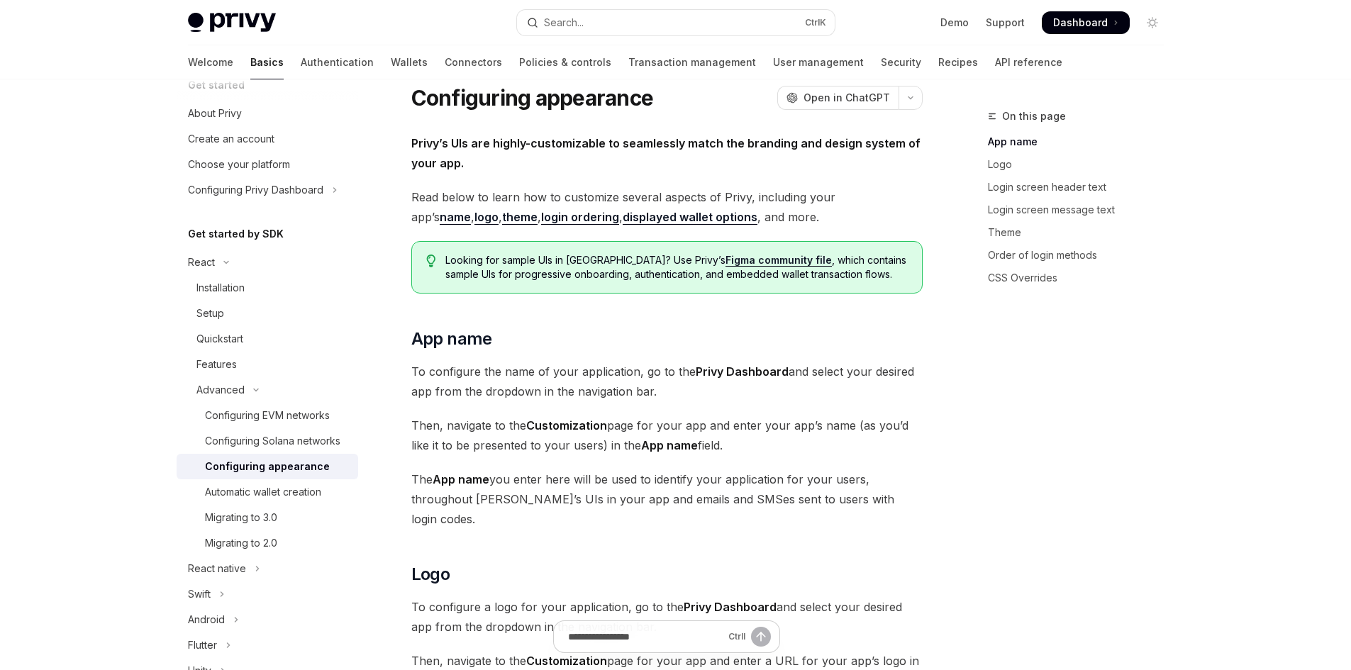
drag, startPoint x: 552, startPoint y: 387, endPoint x: 693, endPoint y: 402, distance: 141.3
click at [858, 445] on span "Then, navigate to the Customization page for your app and enter your app’s name…" at bounding box center [666, 436] width 511 height 40
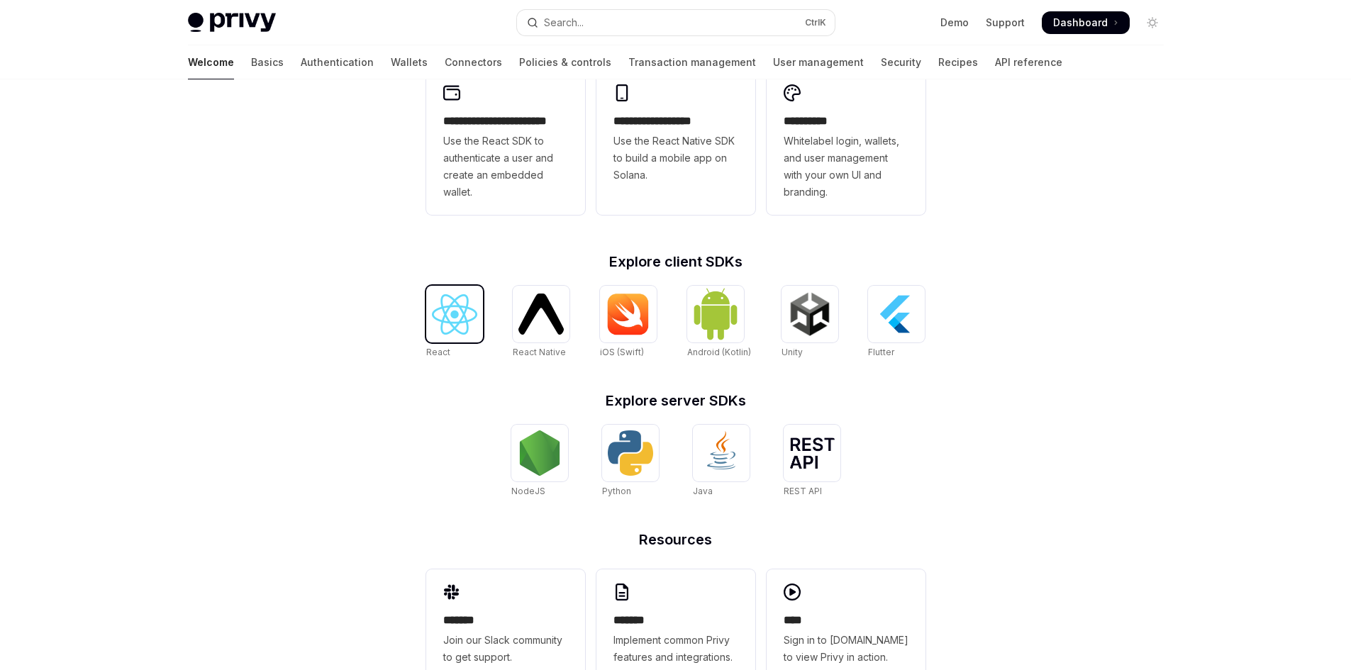
click at [457, 329] on img at bounding box center [454, 314] width 45 height 40
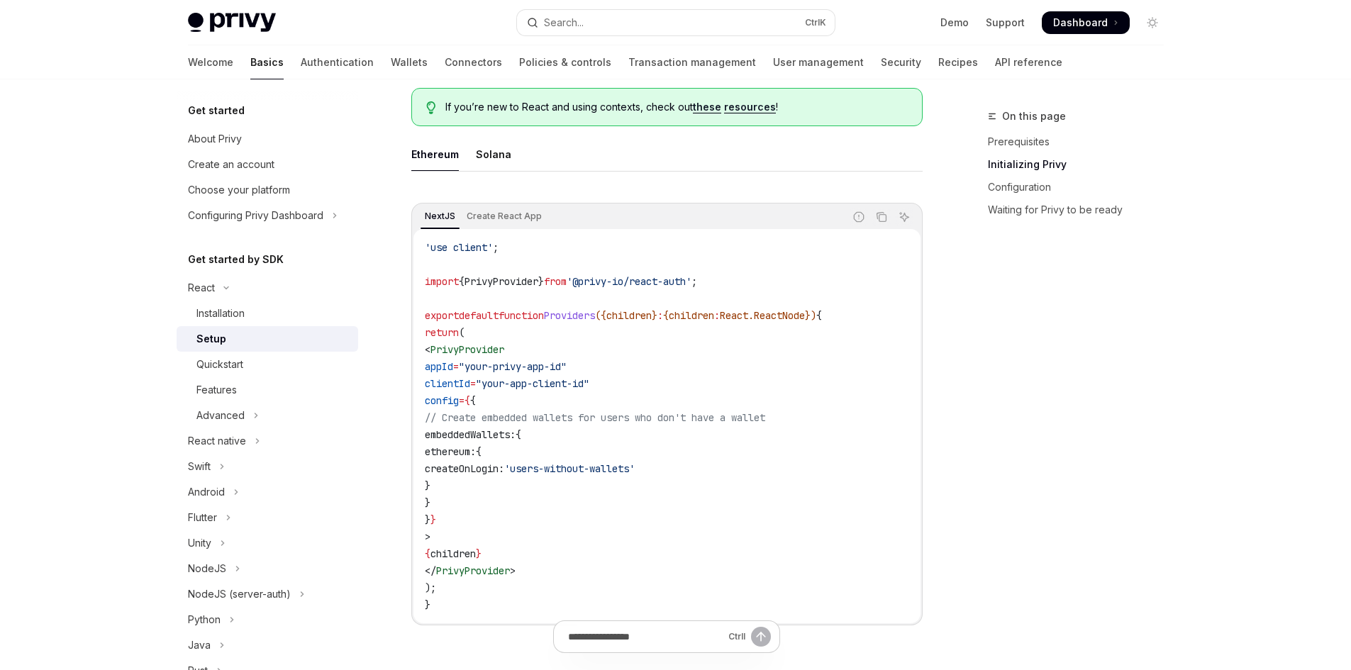
scroll to position [374, 0]
drag, startPoint x: 533, startPoint y: 344, endPoint x: 447, endPoint y: 339, distance: 85.2
click at [447, 339] on code "'use client' ; import { PrivyProvider } from '@privy-io/react-auth' ; export de…" at bounding box center [667, 425] width 484 height 374
copy code "turn ( < PrivyProvider"
copy span "< PrivyProvider"
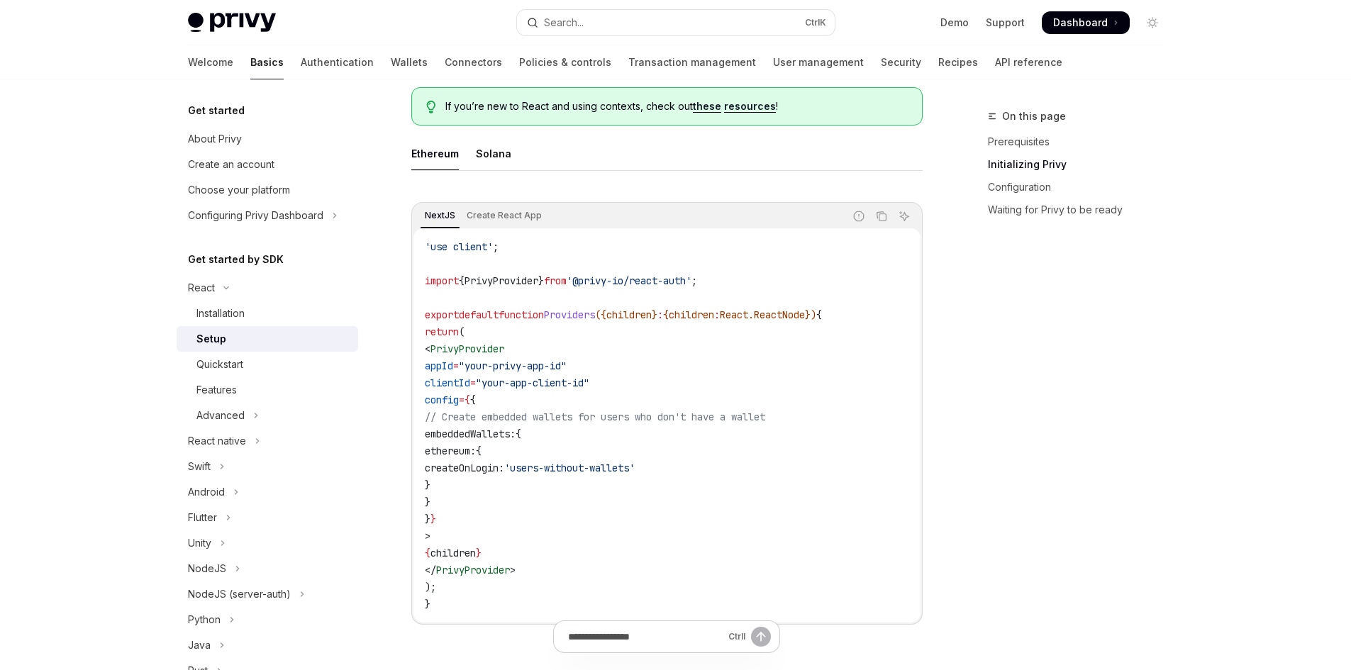
click at [584, 507] on code "'use client' ; import { PrivyProvider } from '@privy-io/react-auth' ; export de…" at bounding box center [667, 425] width 484 height 374
drag, startPoint x: 584, startPoint y: 507, endPoint x: 552, endPoint y: 507, distance: 31.9
click at [552, 507] on code "'use client' ; import { PrivyProvider } from '@privy-io/react-auth' ; export de…" at bounding box center [667, 425] width 484 height 374
click at [788, 518] on code "'use client' ; import { PrivyProvider } from '@privy-io/react-auth' ; export de…" at bounding box center [667, 425] width 484 height 374
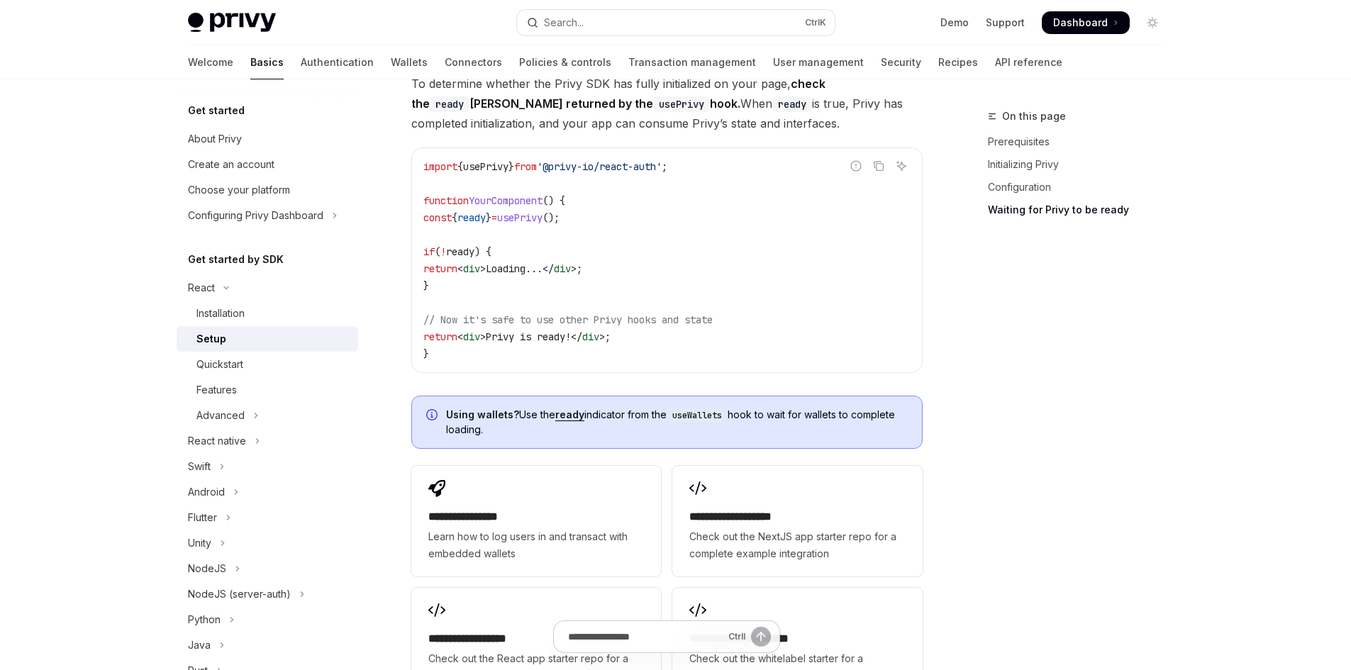
scroll to position [1555, 0]
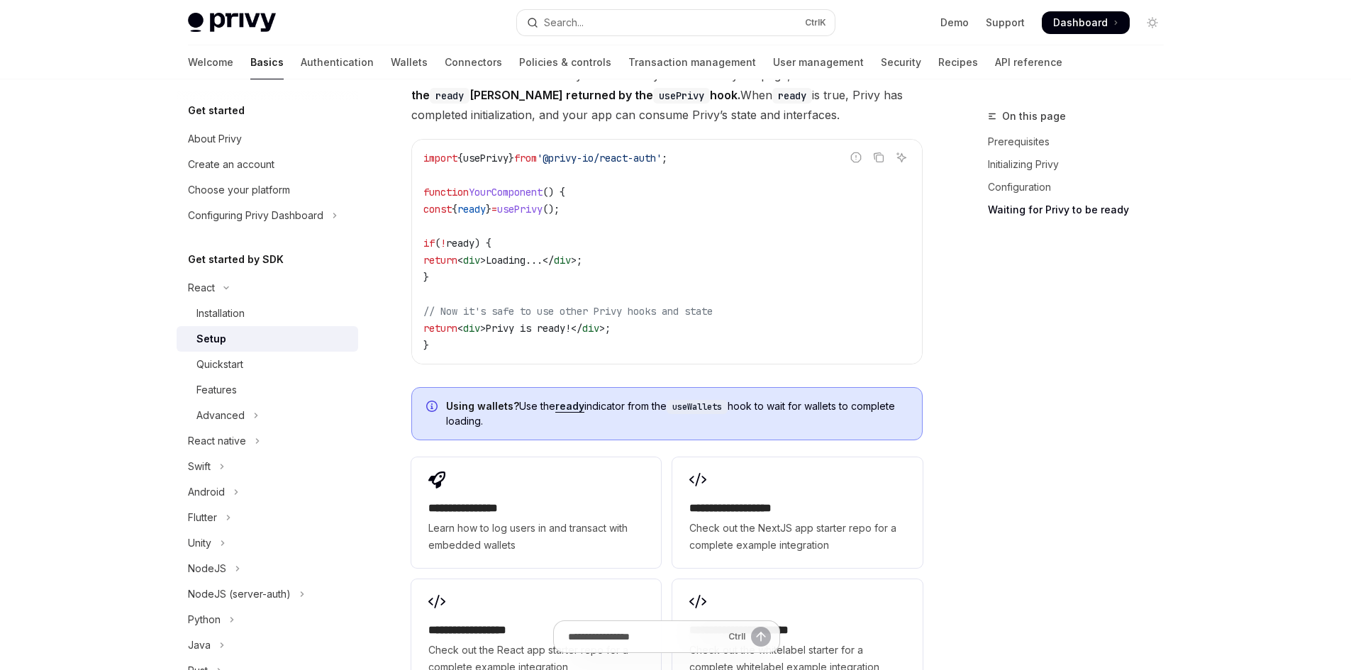
drag, startPoint x: 610, startPoint y: 328, endPoint x: 776, endPoint y: 338, distance: 166.2
click at [776, 338] on div "import { usePrivy } from '@privy-io/react-auth' ; function YourComponent () { c…" at bounding box center [667, 252] width 510 height 224
click at [813, 306] on code "import { usePrivy } from '@privy-io/react-auth' ; function YourComponent () { c…" at bounding box center [666, 252] width 487 height 204
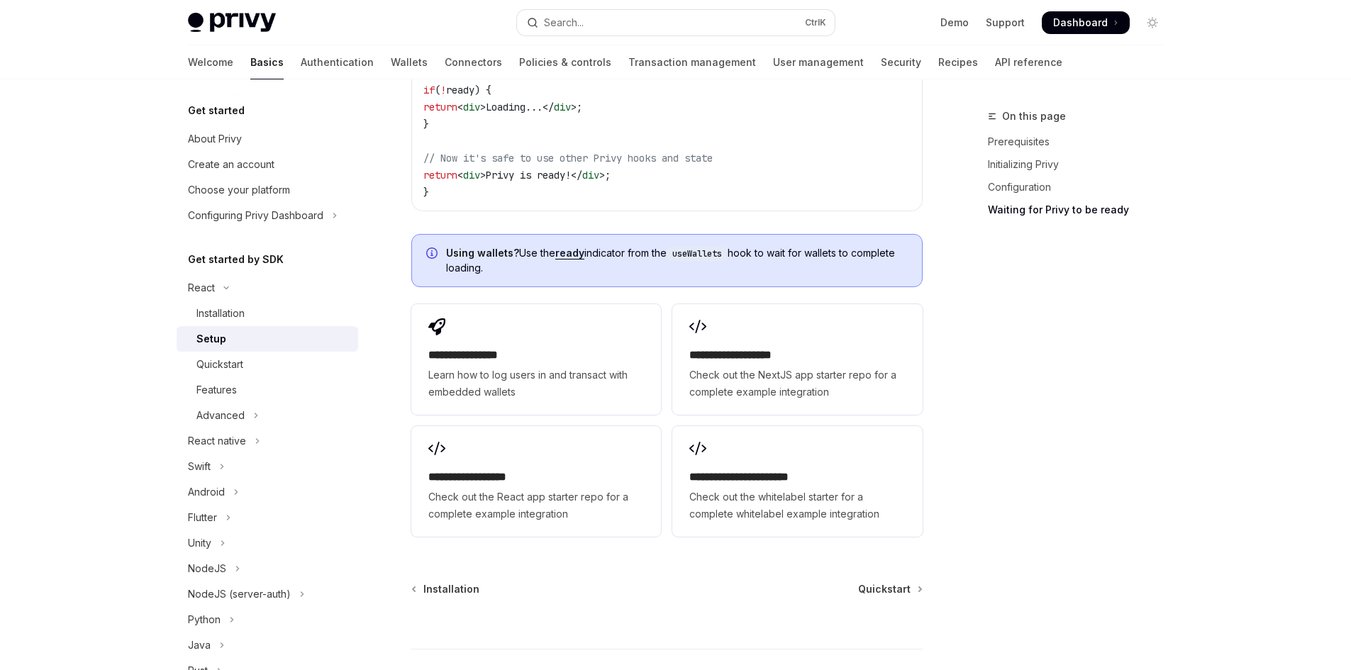
scroll to position [1789, 0]
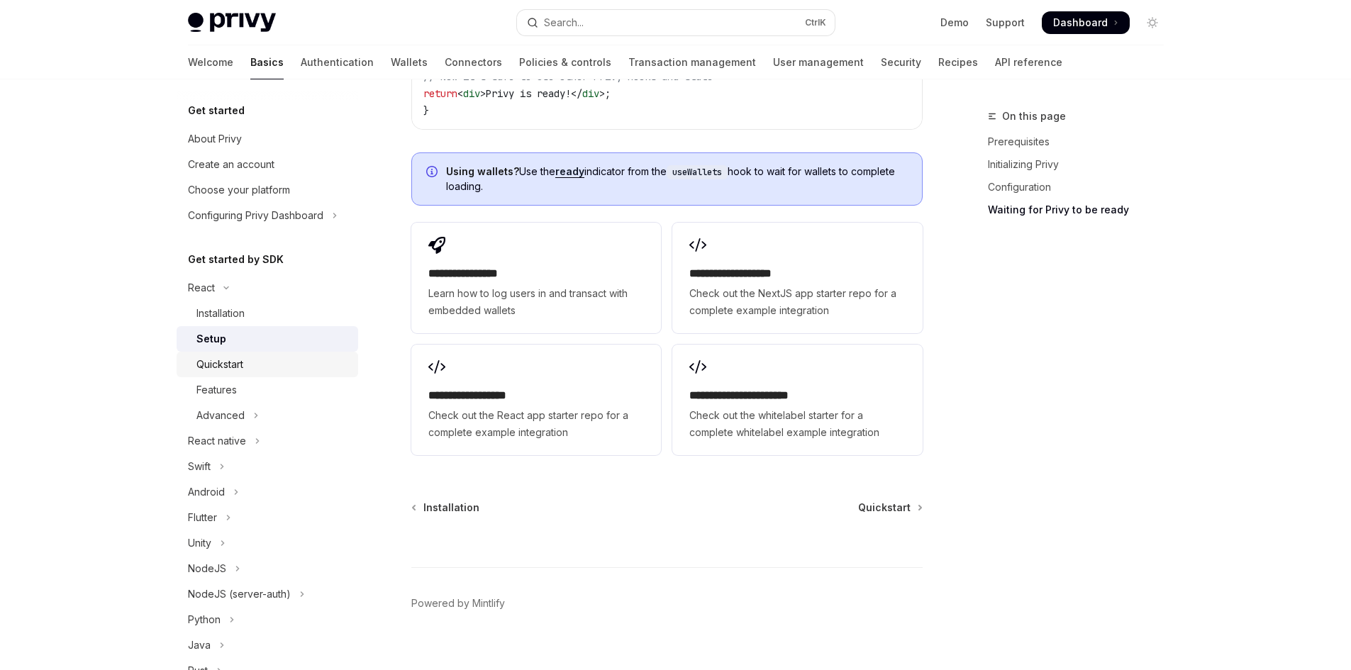
click at [214, 363] on div "Quickstart" at bounding box center [219, 364] width 47 height 17
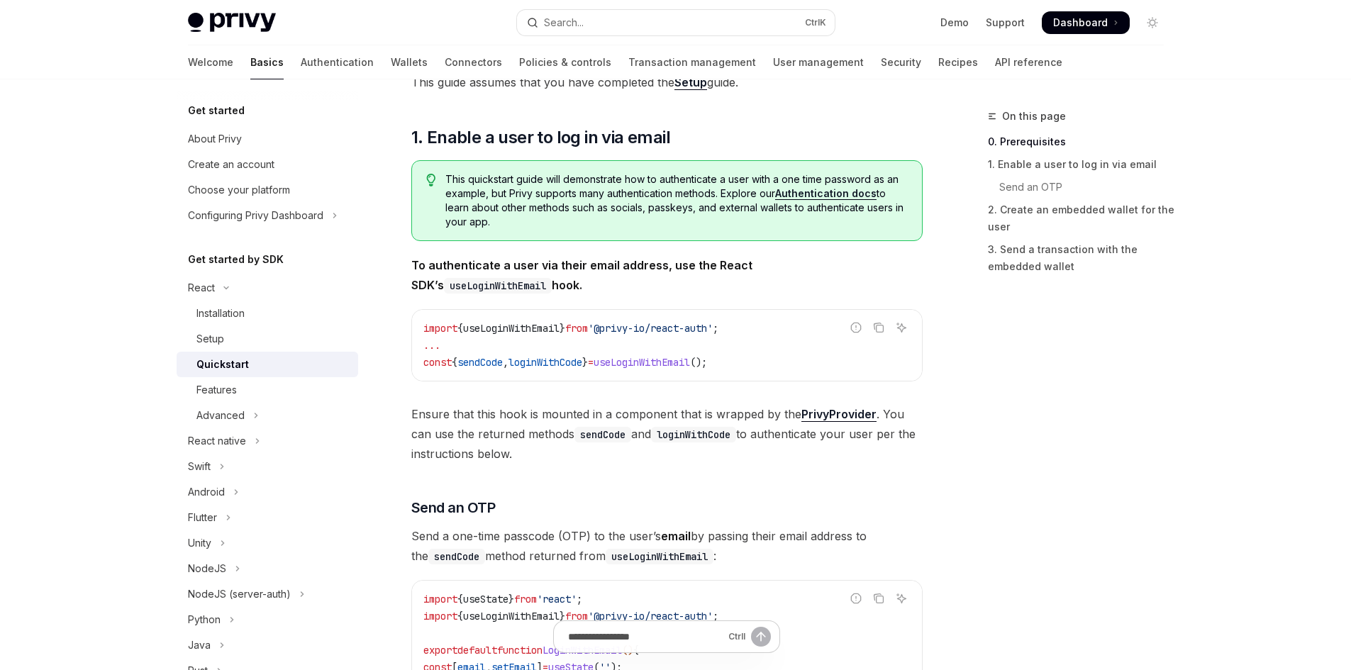
scroll to position [188, 0]
click at [690, 362] on span "useLoginWithEmail" at bounding box center [642, 360] width 96 height 13
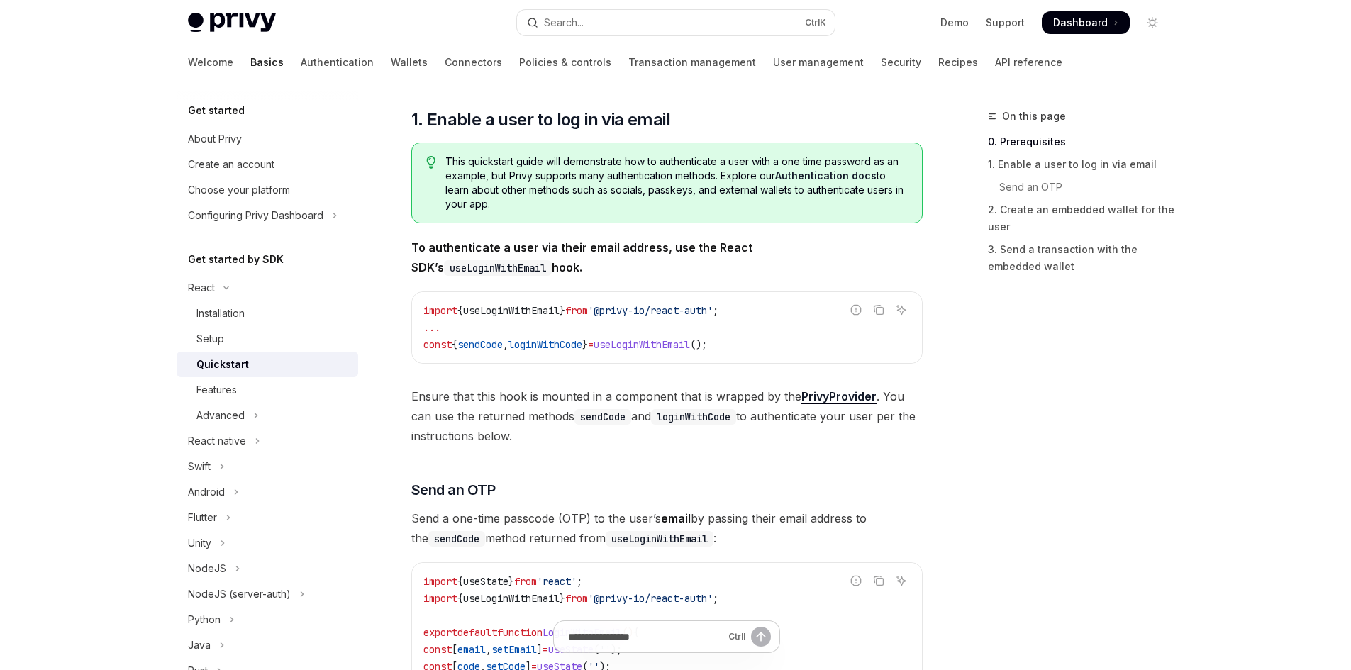
scroll to position [205, 0]
click at [690, 341] on span "useLoginWithEmail" at bounding box center [642, 343] width 96 height 13
copy span "useLoginWithEmail"
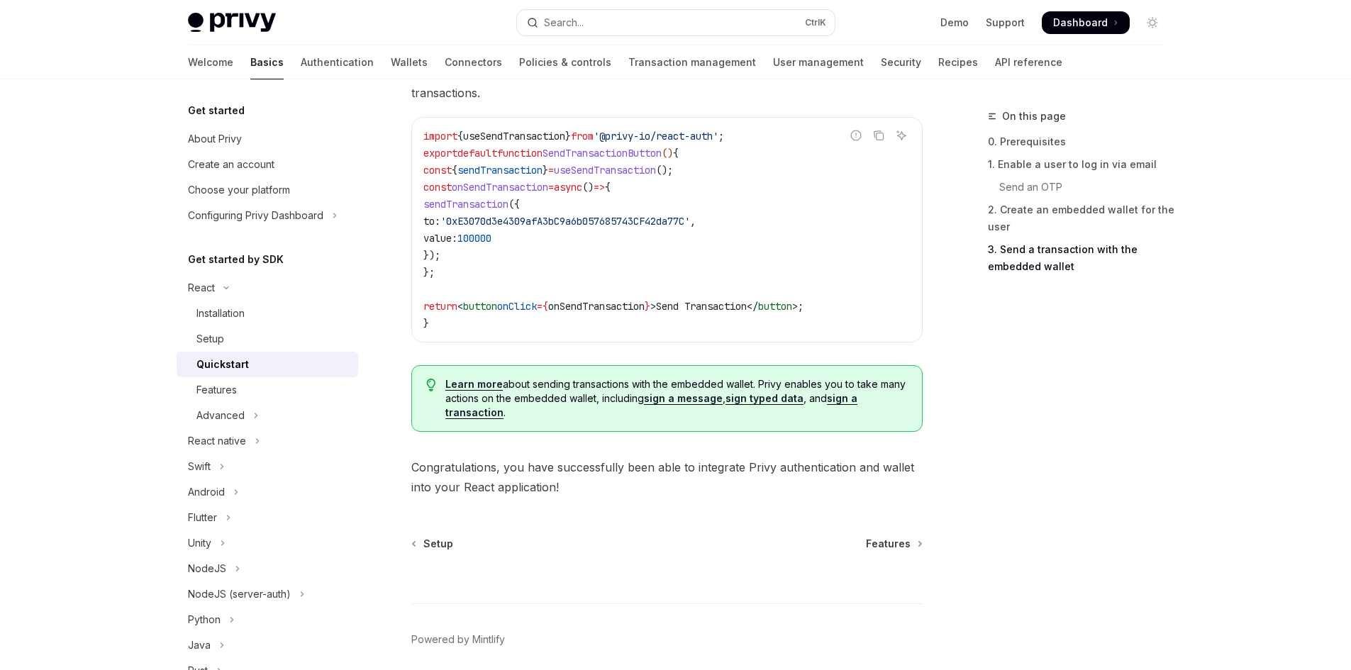
scroll to position [1349, 0]
click at [656, 176] on span "useSendTransaction" at bounding box center [605, 169] width 102 height 13
copy span "useSendTransaction"
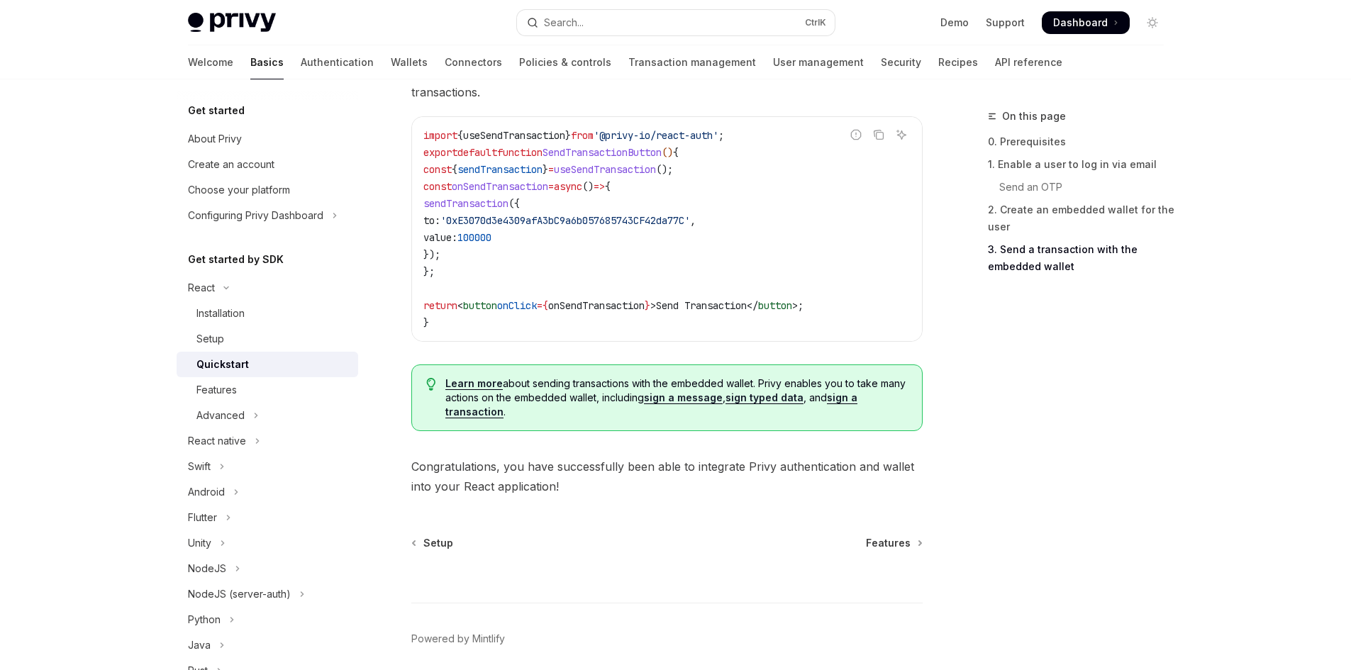
click at [645, 312] on span "onSendTransaction" at bounding box center [596, 305] width 96 height 13
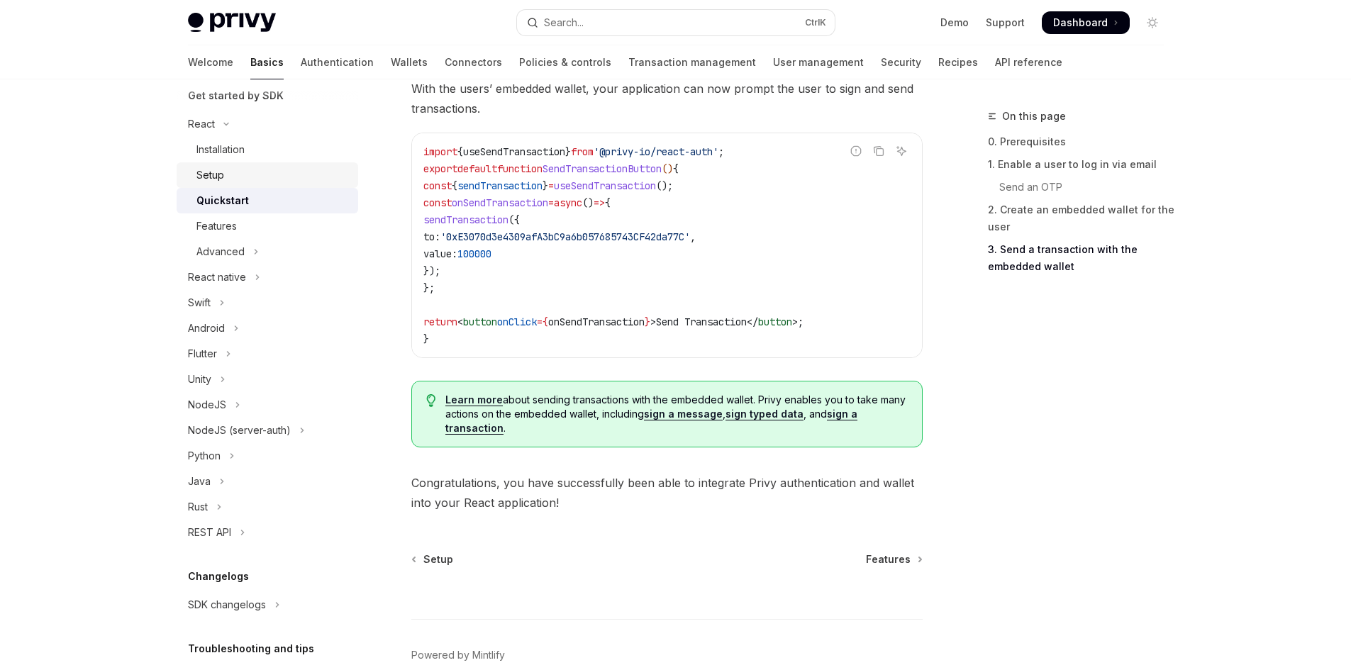
scroll to position [165, 0]
click at [228, 218] on div "Features" at bounding box center [216, 225] width 40 height 17
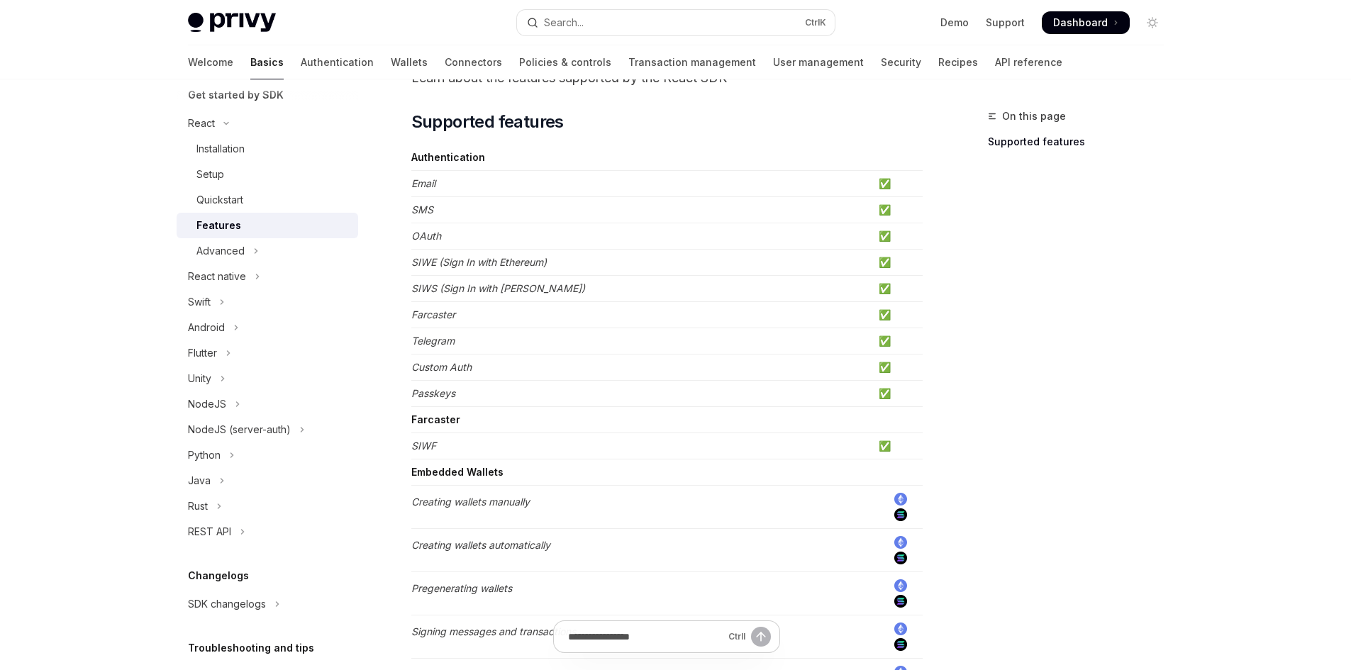
scroll to position [91, 0]
click at [887, 189] on td "✅" at bounding box center [898, 186] width 50 height 26
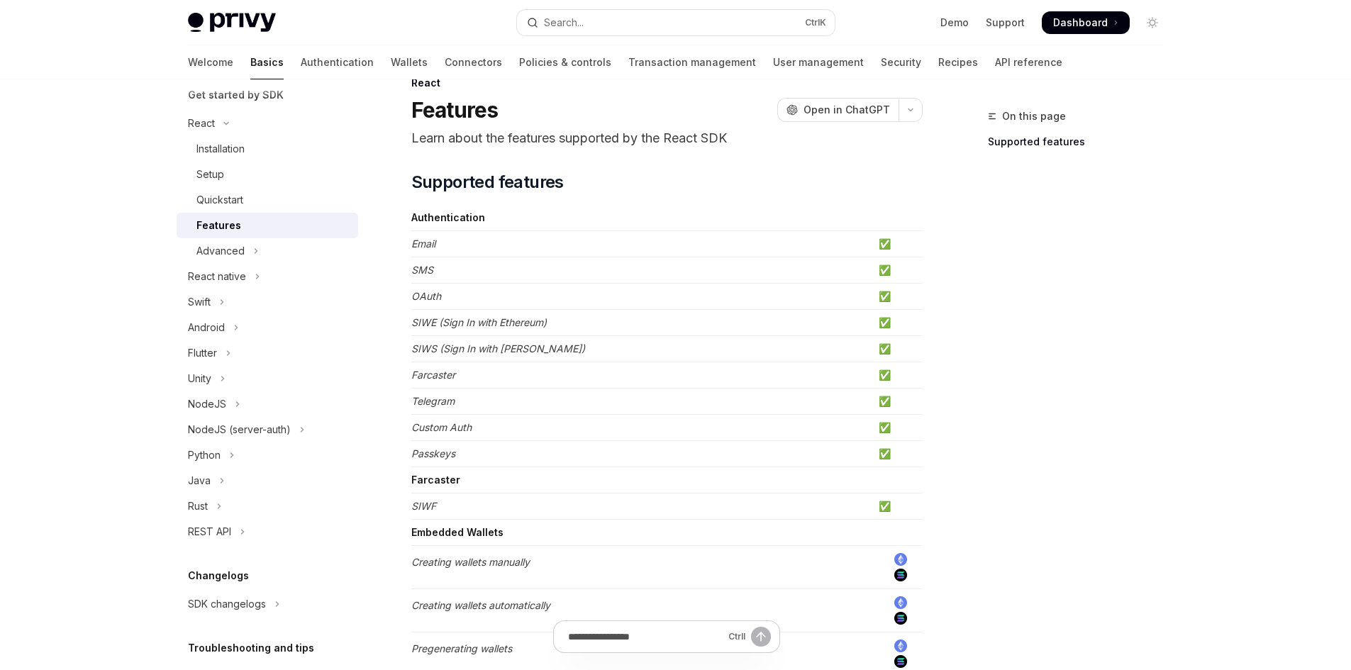
scroll to position [0, 0]
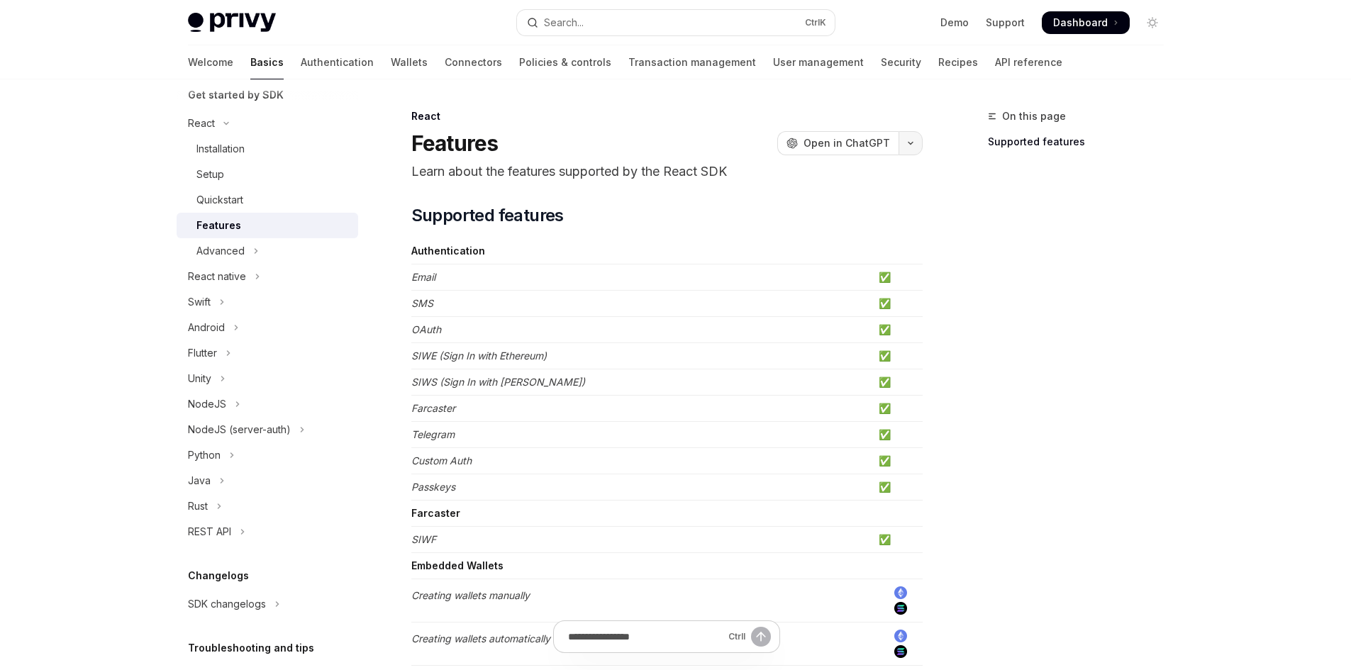
click at [906, 140] on button "button" at bounding box center [911, 143] width 24 height 24
click at [657, 287] on td "Email" at bounding box center [642, 278] width 462 height 26
click at [260, 251] on button "Advanced" at bounding box center [268, 251] width 182 height 26
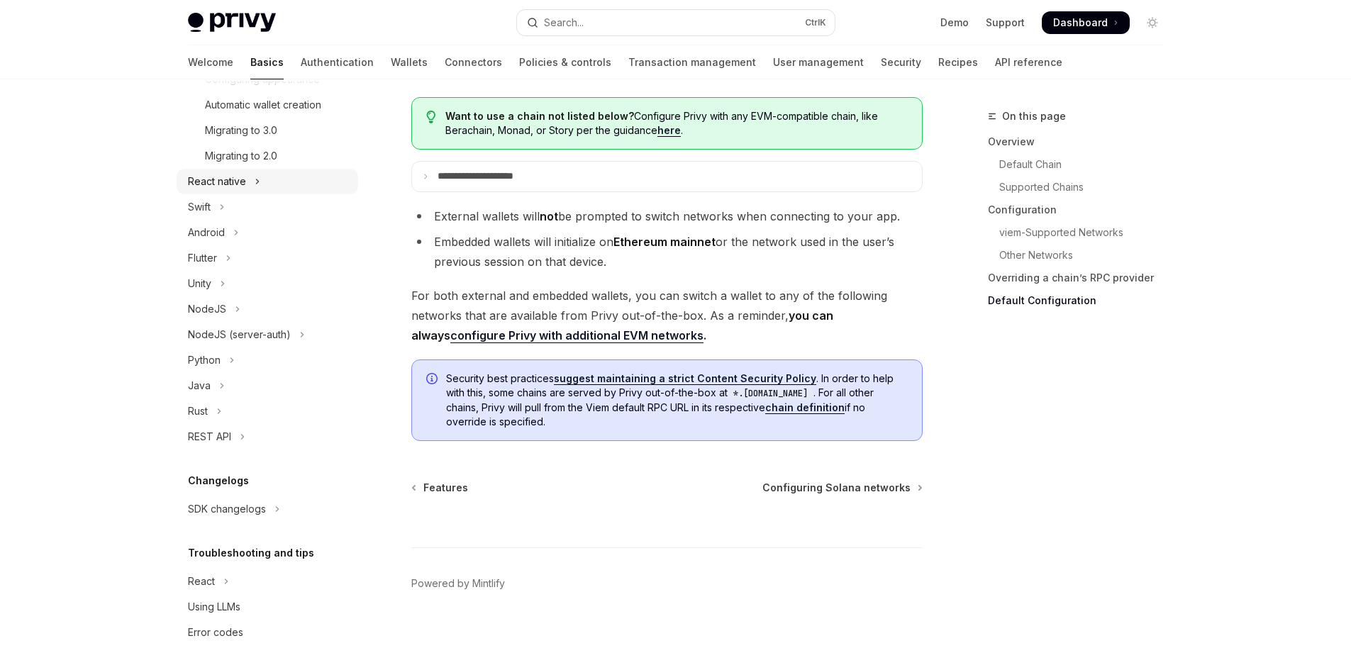
scroll to position [433, 0]
click at [221, 574] on button "React" at bounding box center [268, 578] width 182 height 26
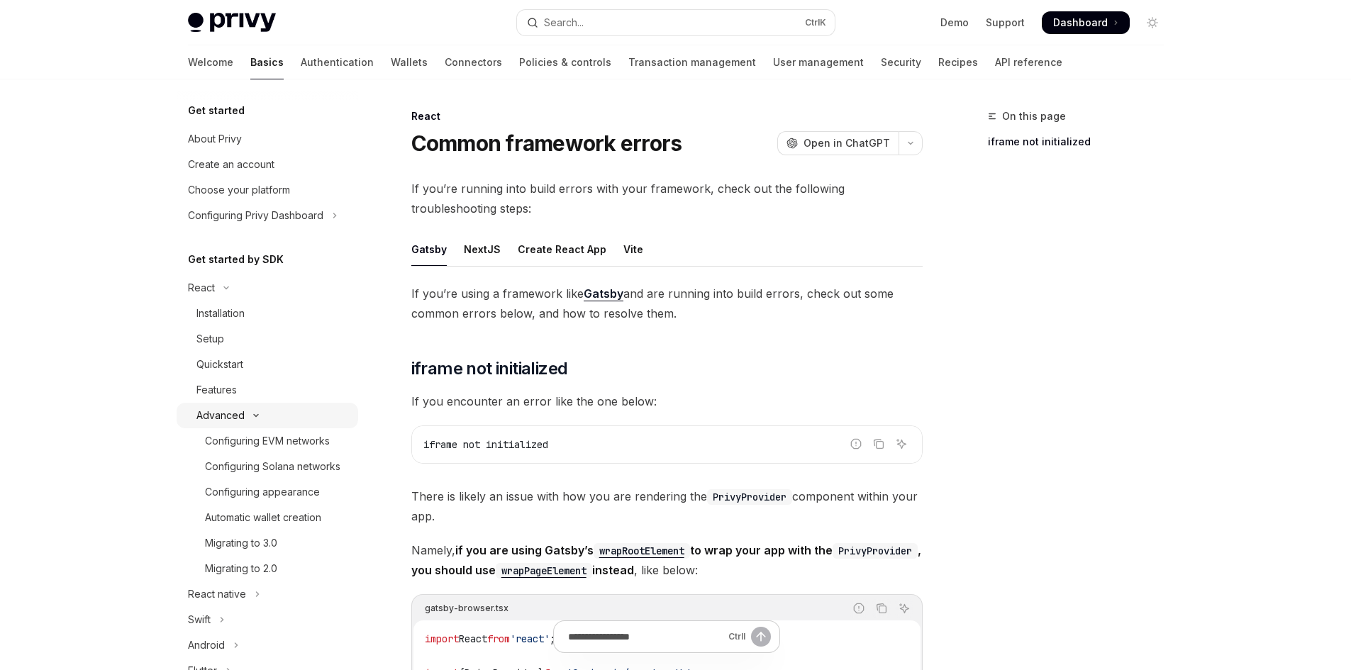
click at [255, 413] on icon "Toggle Advanced section" at bounding box center [256, 416] width 17 height 6
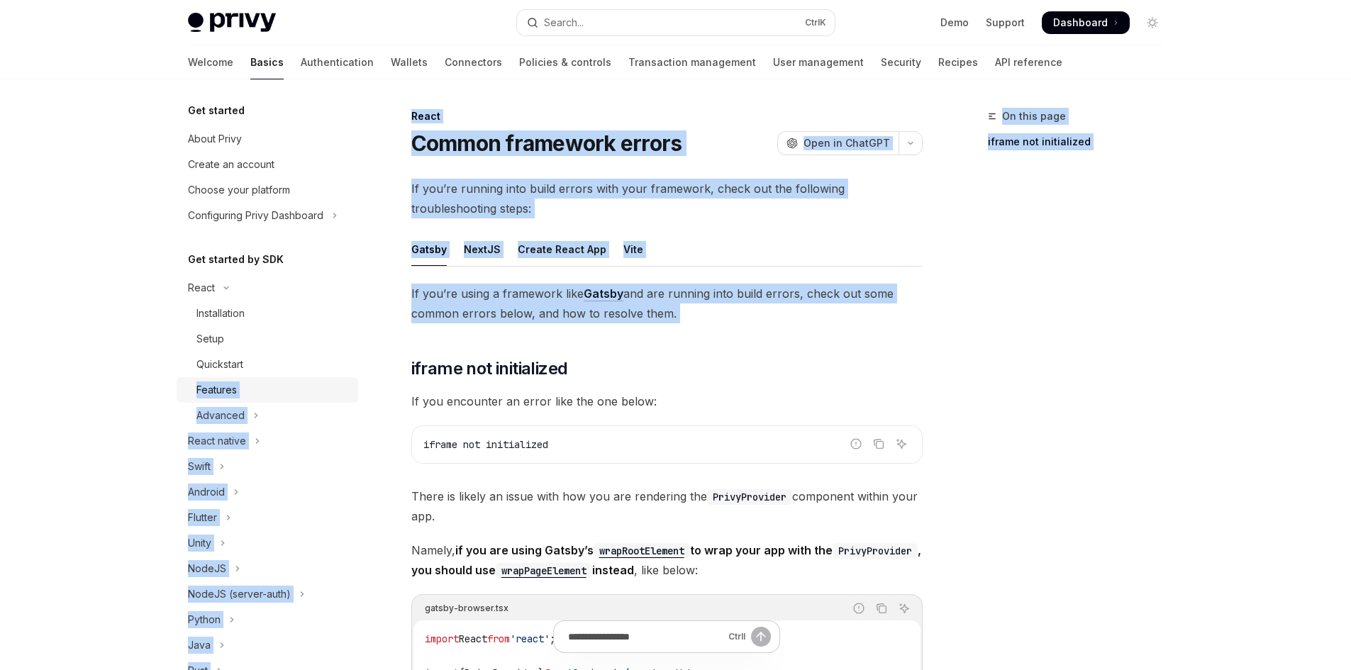
drag, startPoint x: 71, startPoint y: 340, endPoint x: 195, endPoint y: 391, distance: 133.9
click at [195, 391] on div "Skip to main content Privy Docs home page Search... Ctrl K Demo Support Dashboa…" at bounding box center [675, 579] width 1351 height 1158
click at [117, 346] on div "Skip to main content Privy Docs home page Search... Ctrl K Demo Support Dashboa…" at bounding box center [675, 579] width 1351 height 1158
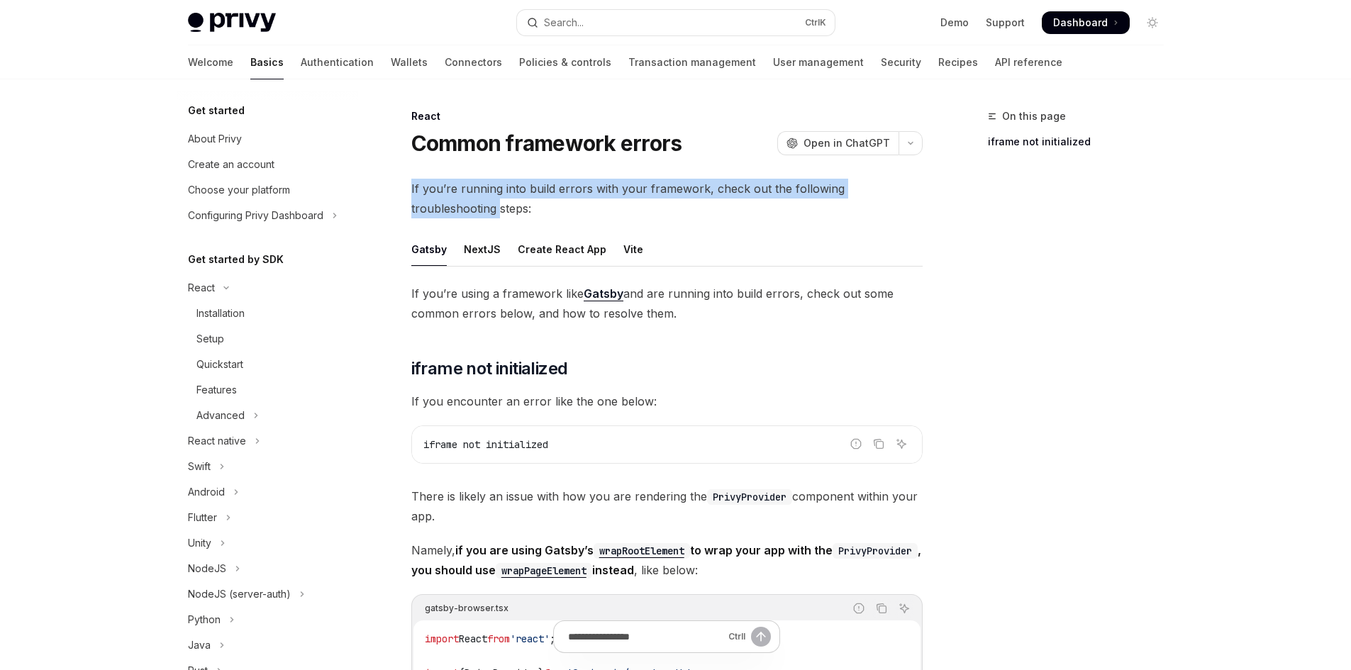
drag, startPoint x: 70, startPoint y: 189, endPoint x: 96, endPoint y: 206, distance: 30.3
click at [96, 206] on div "Skip to main content Privy Docs home page Search... Ctrl K Demo Support Dashboa…" at bounding box center [675, 579] width 1351 height 1158
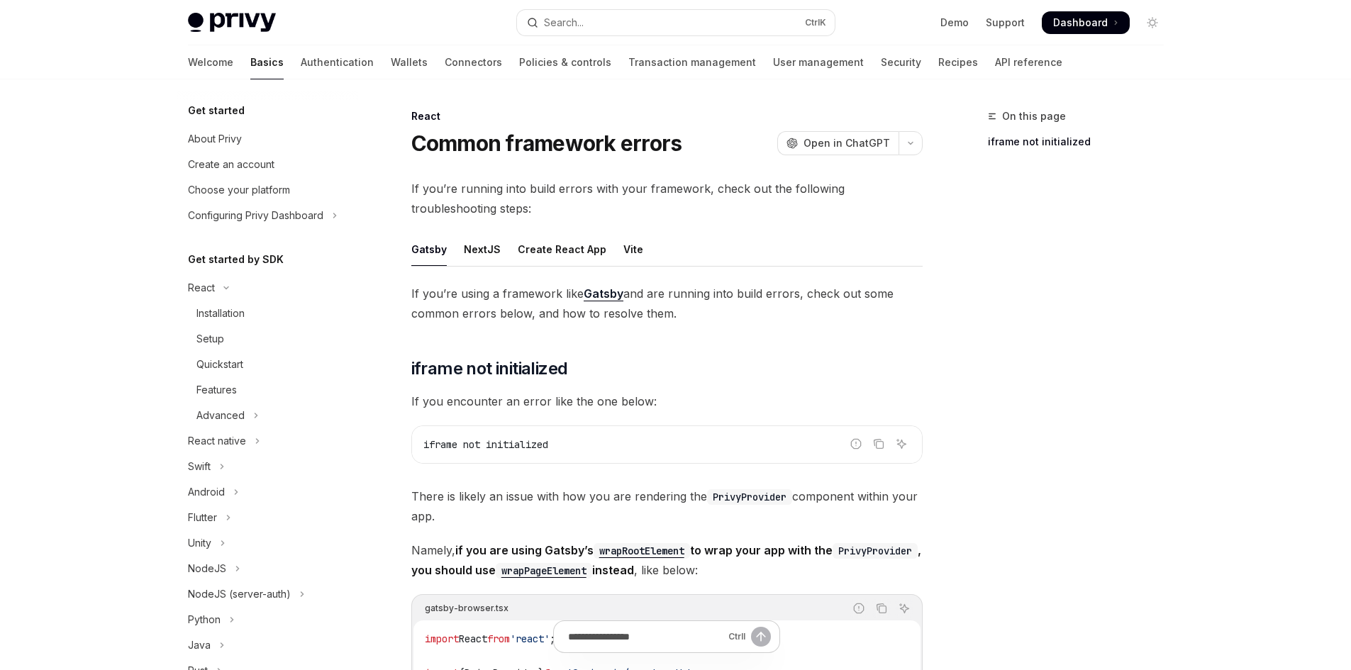
click at [73, 264] on div "Skip to main content Privy Docs home page Search... Ctrl K Demo Support Dashboa…" at bounding box center [675, 579] width 1351 height 1158
click at [273, 220] on div "Configuring Privy Dashboard" at bounding box center [255, 215] width 135 height 17
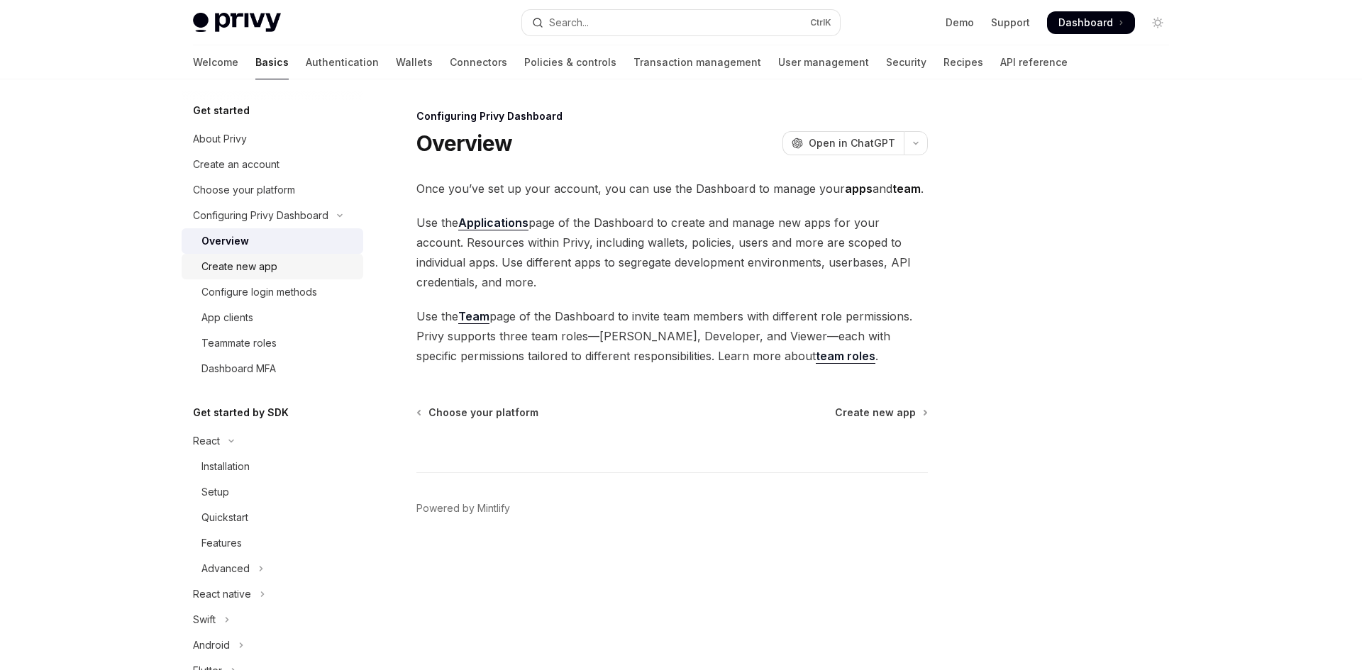
click at [280, 262] on div "Create new app" at bounding box center [277, 266] width 153 height 17
type textarea "*"
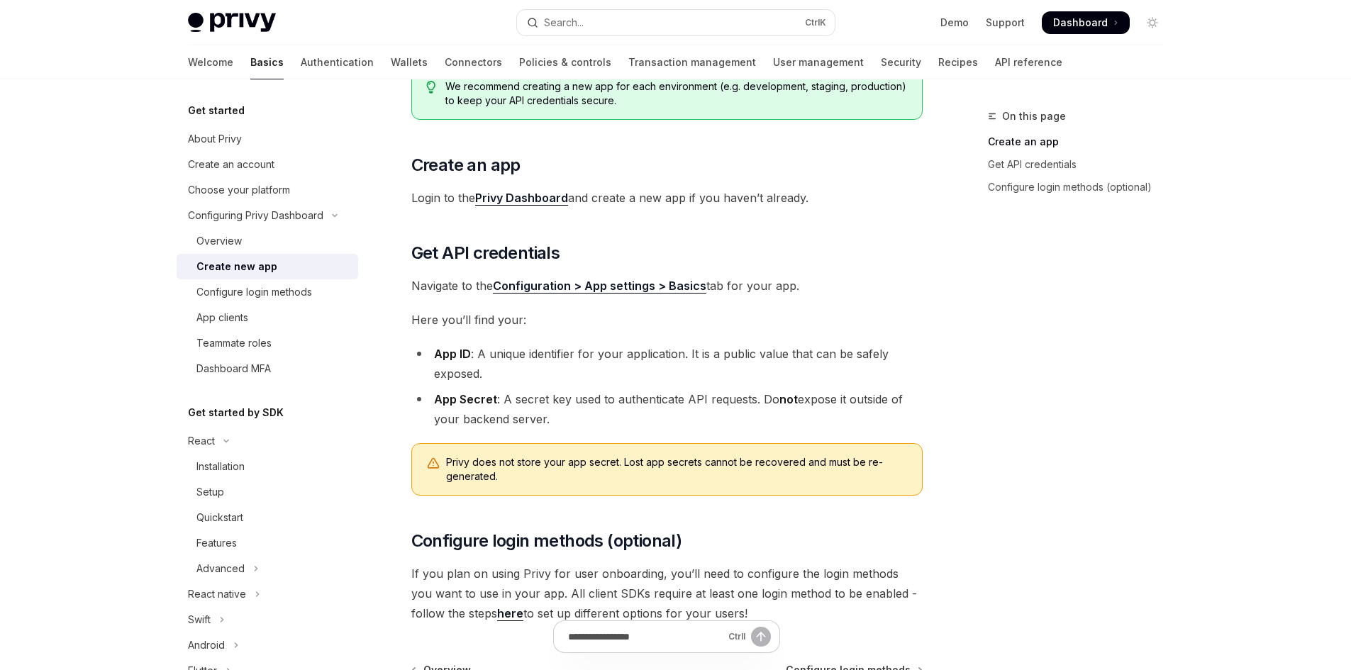
scroll to position [148, 0]
